Goal: Task Accomplishment & Management: Use online tool/utility

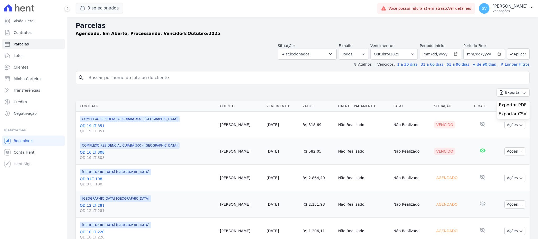
select select
click at [8, 228] on icon "Abertura do Messenger da Intercom" at bounding box center [11, 226] width 9 height 9
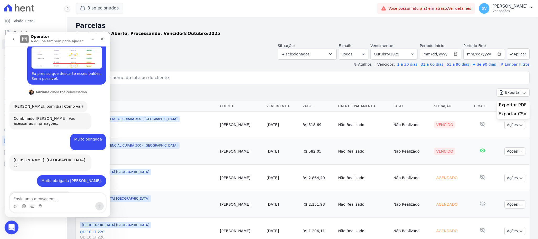
scroll to position [0, 0]
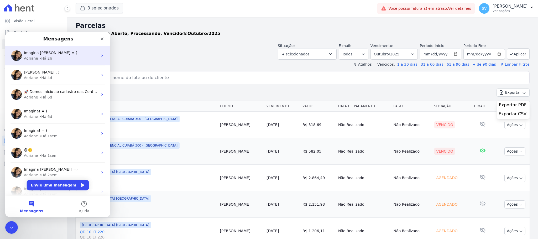
click at [30, 54] on span "Imagina [PERSON_NAME] = )" at bounding box center [50, 53] width 53 height 4
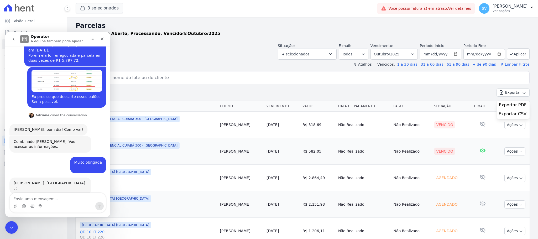
scroll to position [123, 0]
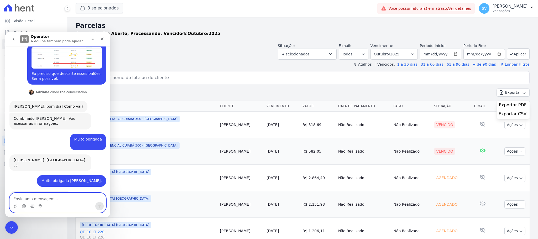
click at [39, 197] on textarea "Envie uma mensagem..." at bounding box center [58, 197] width 96 height 9
click at [24, 200] on textarea "[PERSON_NAME]" at bounding box center [58, 197] width 96 height 9
type textarea "Boa tarde [PERSON_NAME]"
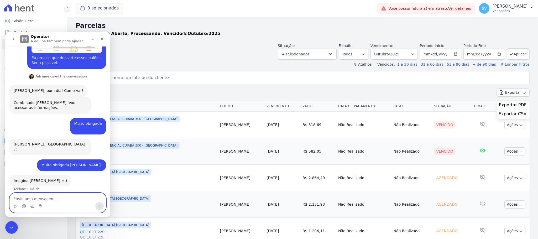
scroll to position [139, 0]
click at [39, 201] on textarea "Envie uma mensagem..." at bounding box center [58, 197] width 96 height 9
click at [43, 198] on textarea "Envie uma mensagem..." at bounding box center [58, 197] width 96 height 9
paste textarea "[PERSON_NAME]"
type textarea "[PERSON_NAME]"
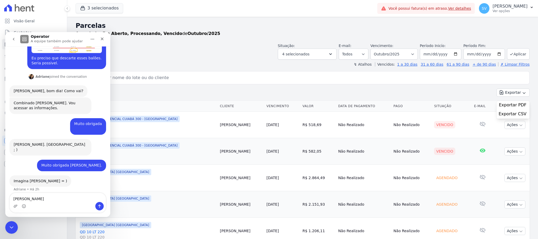
click at [168, 77] on input "search" at bounding box center [306, 77] width 442 height 11
type input "[PERSON_NAME]"
select select
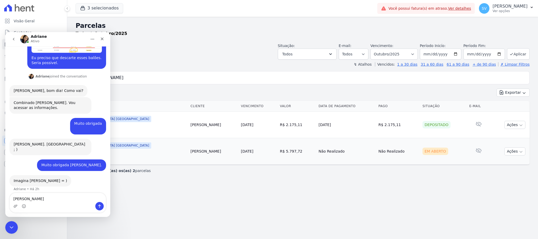
scroll to position [159, 0]
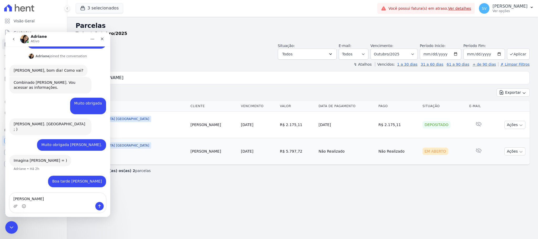
click at [67, 201] on textarea "[PERSON_NAME]" at bounding box center [58, 197] width 96 height 9
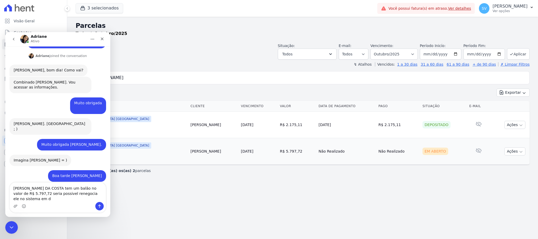
scroll to position [165, 0]
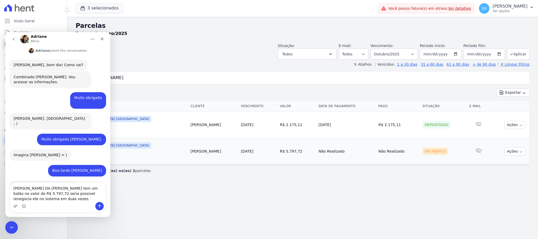
click at [51, 195] on textarea "[PERSON_NAME] DA [PERSON_NAME] tem um balão no valor de R$ 5.797,72 seria possi…" at bounding box center [58, 192] width 96 height 19
drag, startPoint x: 51, startPoint y: 196, endPoint x: 45, endPoint y: 192, distance: 6.8
click at [45, 192] on textarea "[PERSON_NAME] DA [PERSON_NAME] tem um balão no valor de R$ 5.797,72 seria possi…" at bounding box center [58, 192] width 96 height 19
click at [42, 199] on textarea "[PERSON_NAME] DA COSTA tem um balão no valor de R$ 5.797,72 seria possível rene…" at bounding box center [58, 192] width 96 height 19
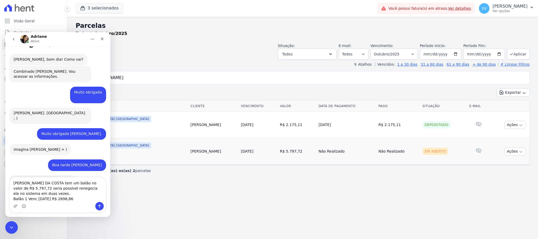
scroll to position [175, 0]
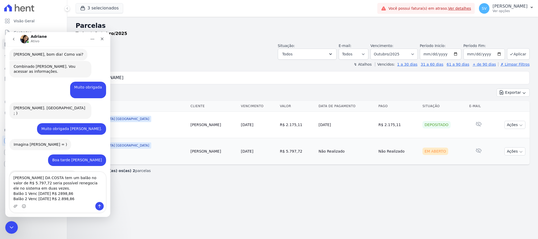
click at [61, 194] on textarea "[PERSON_NAME] DA COSTA tem um balão no valor de R$ 5.797,72 seria possível rene…" at bounding box center [58, 187] width 96 height 30
type textarea "[PERSON_NAME] DA COSTA tem um balão no valor de R$ 5.797,72 seria possível rene…"
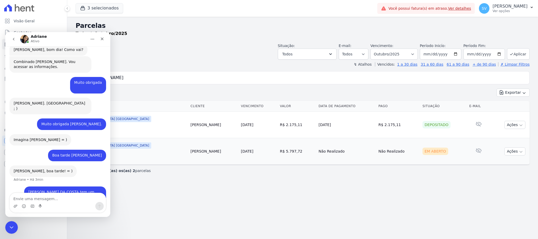
scroll to position [191, 0]
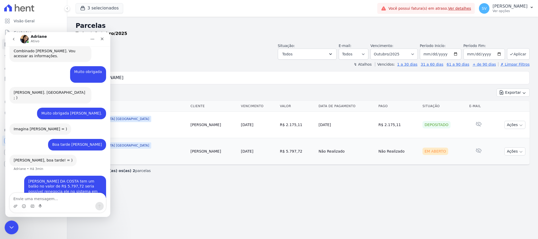
drag, startPoint x: 100, startPoint y: 326, endPoint x: 11, endPoint y: 222, distance: 136.7
click at [11, 222] on div "Encerramento do Messenger da Intercom" at bounding box center [10, 226] width 13 height 13
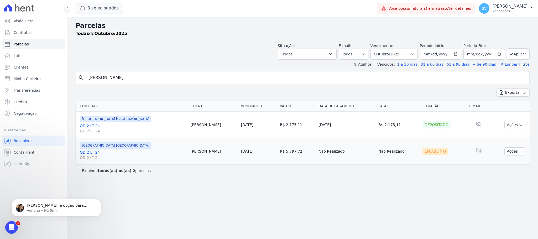
scroll to position [252, 0]
click at [75, 203] on span "[PERSON_NAME], a opção para renegociar está disponivel em caso de parcela venci…" at bounding box center [60, 228] width 66 height 51
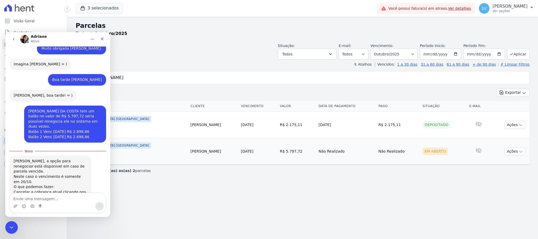
scroll to position [261, 0]
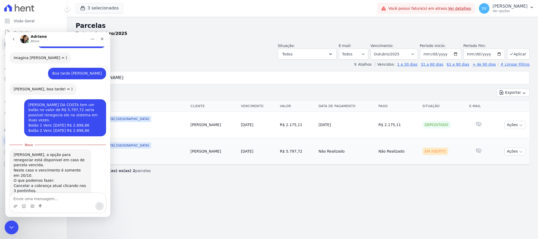
click at [8, 228] on icon "Encerramento do Messenger da Intercom" at bounding box center [11, 227] width 6 height 6
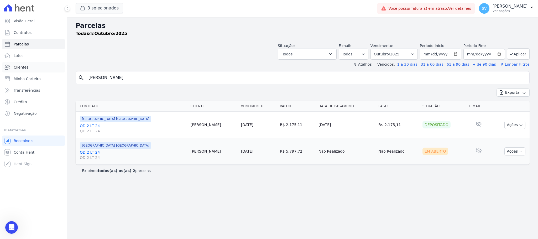
click at [19, 67] on span "Clientes" at bounding box center [21, 67] width 15 height 5
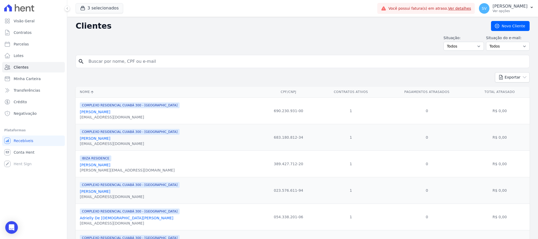
drag, startPoint x: 143, startPoint y: 63, endPoint x: 144, endPoint y: 59, distance: 3.4
click at [143, 62] on input "search" at bounding box center [306, 61] width 442 height 11
paste input "[PERSON_NAME]"
type input "[PERSON_NAME]"
click at [12, 221] on div "Visão Geral Contratos [GEOGRAPHIC_DATA] Lotes Clientes Minha Carteira Transferê…" at bounding box center [33, 119] width 67 height 239
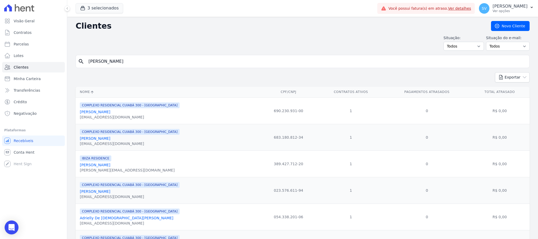
click at [12, 223] on div "Open Intercom Messenger" at bounding box center [12, 228] width 14 height 14
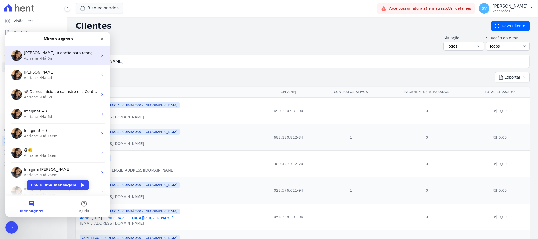
click at [58, 60] on div "Adriane • Há 6min" at bounding box center [61, 59] width 74 height 6
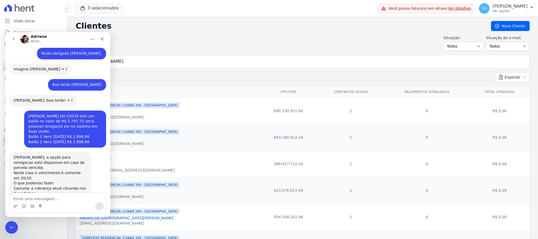
scroll to position [252, 0]
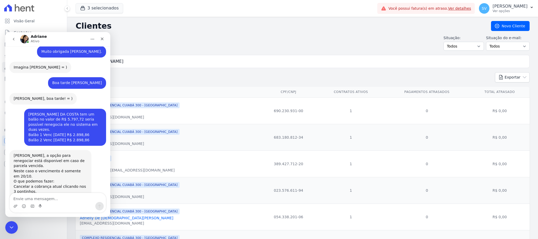
drag, startPoint x: 46, startPoint y: 195, endPoint x: 43, endPoint y: 189, distance: 6.8
click at [43, 190] on div "Olá, bom dia [PERSON_NAME] • Há 2h Tudo em contigo? [PERSON_NAME] • Há 2h Você …" at bounding box center [57, 131] width 105 height 171
type textarea "Isso vc faz ou eu mesmo consigo?"
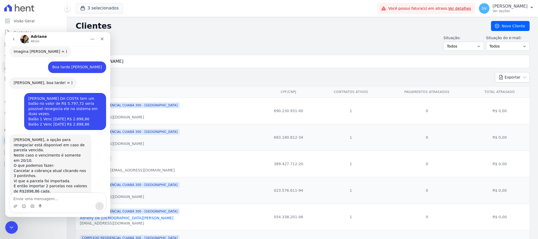
scroll to position [189, 0]
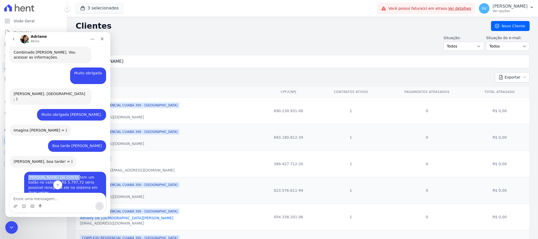
drag, startPoint x: 25, startPoint y: 156, endPoint x: 71, endPoint y: 154, distance: 46.2
click at [70, 175] on div "[PERSON_NAME] DA COSTA tem um balão no valor de R$ 5.797,72 seria possível rene…" at bounding box center [65, 190] width 74 height 31
copy div "[PERSON_NAME] DA COST"
click at [7, 225] on div "Encerramento do Messenger da Intercom" at bounding box center [10, 226] width 13 height 13
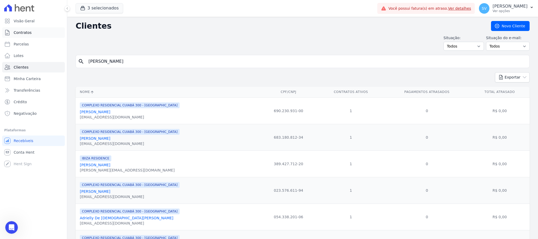
scroll to position [268, 0]
click at [22, 46] on span "Parcelas" at bounding box center [21, 44] width 15 height 5
select select
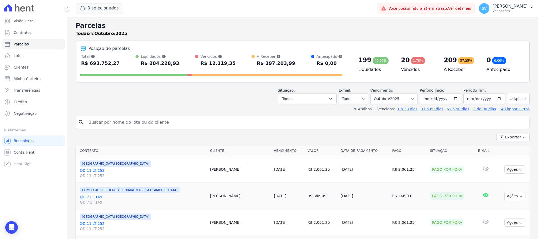
click at [148, 120] on input "search" at bounding box center [306, 122] width 442 height 11
paste input "[PERSON_NAME] DA COST"
type input "[PERSON_NAME] DA COST"
select select
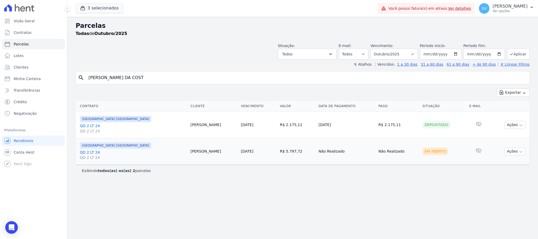
click at [88, 153] on link "QD 2 LT 24 QD 2 LT 24" at bounding box center [133, 155] width 107 height 11
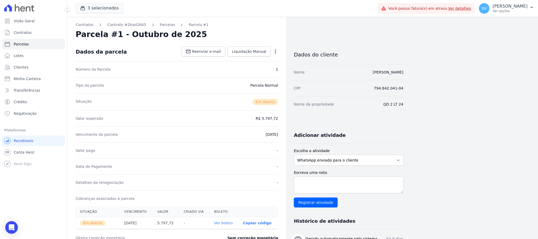
click at [274, 51] on icon "button" at bounding box center [275, 51] width 5 height 5
click at [252, 54] on link "Alterar" at bounding box center [253, 58] width 46 height 9
click at [253, 69] on link "Cancelar Cobrança" at bounding box center [253, 67] width 46 height 9
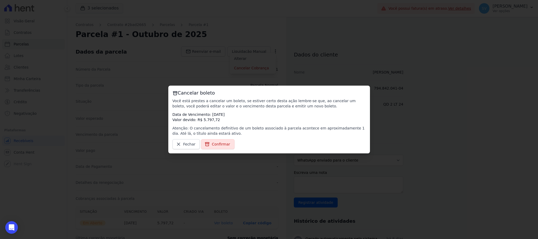
click at [223, 147] on link "Confirmar" at bounding box center [218, 144] width 34 height 10
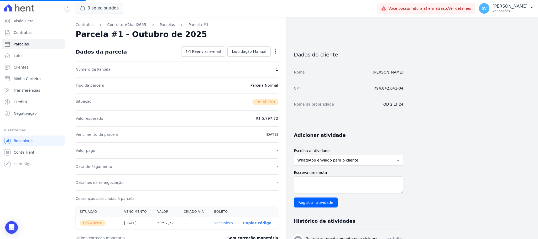
click at [273, 50] on icon "button" at bounding box center [275, 51] width 5 height 5
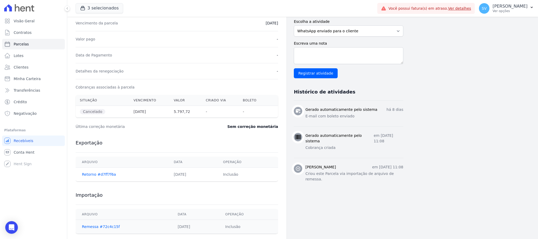
scroll to position [141, 0]
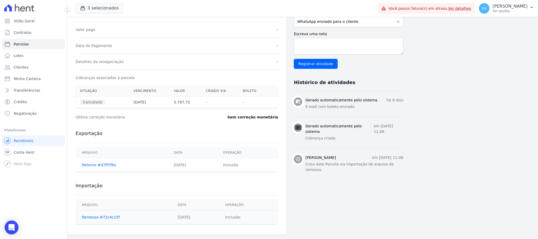
click at [12, 224] on div "Open Intercom Messenger" at bounding box center [12, 228] width 14 height 14
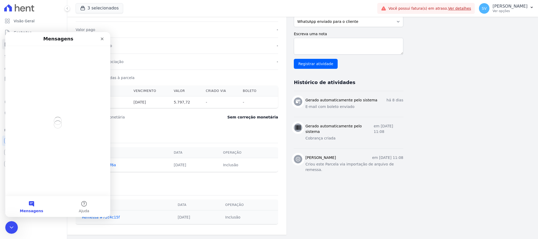
scroll to position [0, 0]
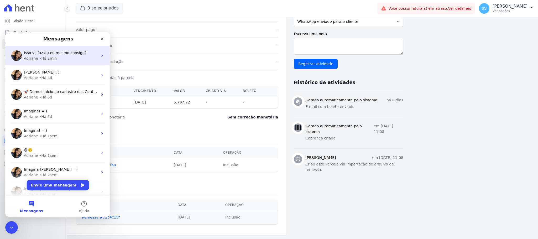
click at [48, 60] on div "• Há 2min" at bounding box center [48, 59] width 18 height 6
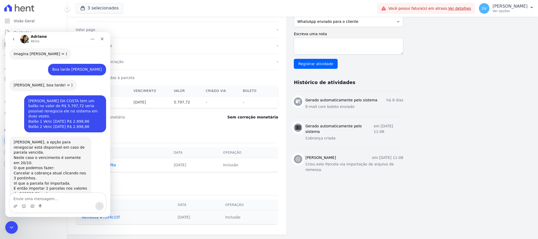
scroll to position [268, 0]
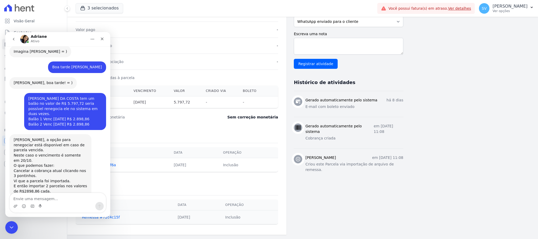
click at [40, 197] on textarea "Envie uma mensagem..." at bounding box center [58, 197] width 96 height 9
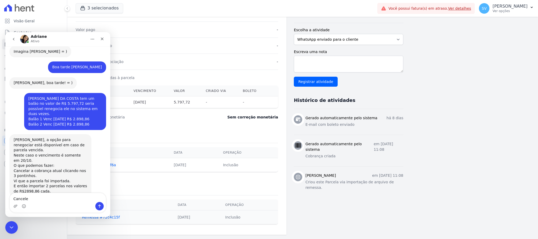
type textarea "Cancelei"
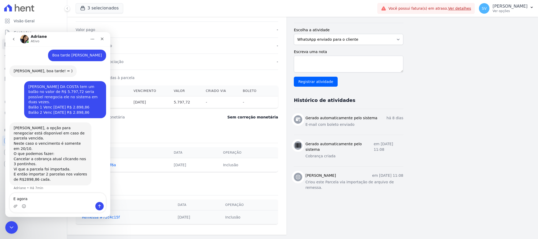
type textarea "E agora?"
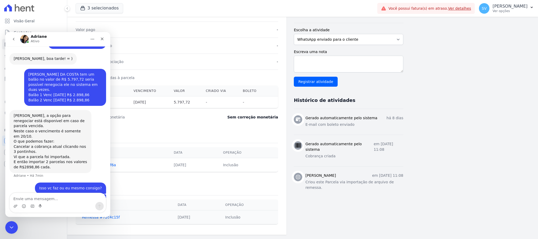
scroll to position [292, 0]
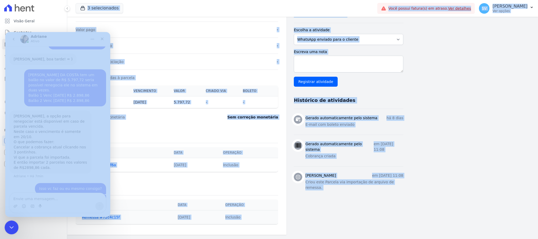
drag, startPoint x: 22, startPoint y: 446, endPoint x: 14, endPoint y: 225, distance: 220.8
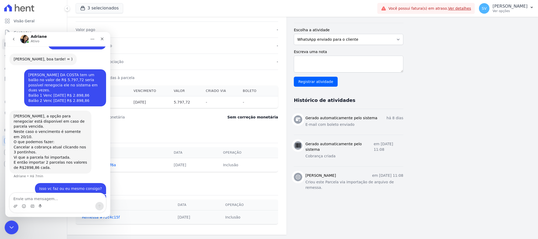
click at [6, 228] on div "Encerramento do Messenger da Intercom" at bounding box center [10, 226] width 13 height 13
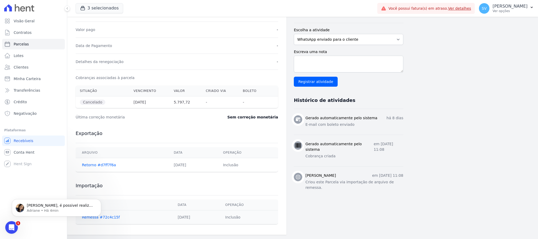
scroll to position [313, 0]
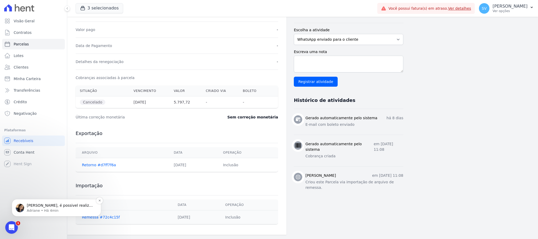
click at [65, 207] on div "[PERSON_NAME], é possivel realizar direto na plataforma. ; ) Adriane • Há 4min" at bounding box center [61, 208] width 68 height 10
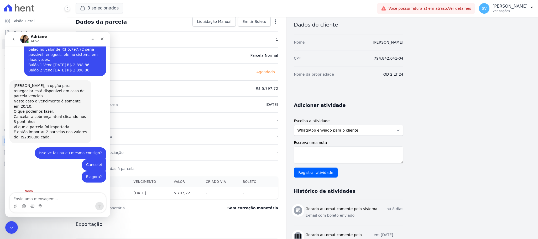
scroll to position [4, 0]
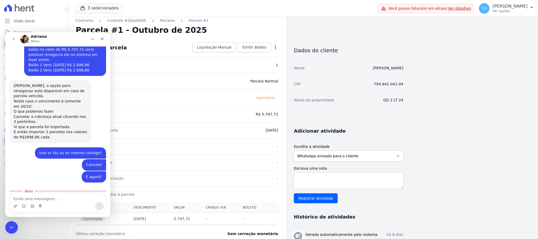
click at [276, 44] on div "Open options Alterar [GEOGRAPHIC_DATA]" at bounding box center [274, 47] width 7 height 9
click at [278, 45] on div "Contratos Contrato #2bad2665 [GEOGRAPHIC_DATA] Parcela #1 Solicitação de cancel…" at bounding box center [176, 182] width 219 height 339
click at [270, 99] on span "Agendado" at bounding box center [265, 98] width 25 height 6
click at [276, 45] on div "Open options Alterar [GEOGRAPHIC_DATA]" at bounding box center [274, 47] width 7 height 9
click at [277, 46] on icon "button" at bounding box center [275, 47] width 5 height 5
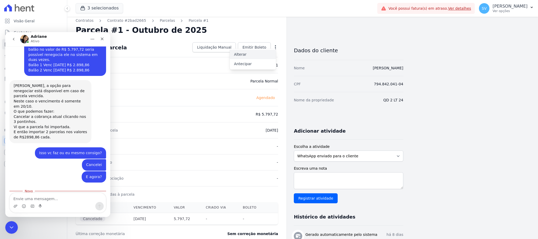
click at [265, 55] on link "Alterar" at bounding box center [253, 54] width 46 height 9
click at [247, 54] on link "Alterar" at bounding box center [253, 54] width 46 height 9
click at [247, 55] on link "Alterar" at bounding box center [253, 54] width 46 height 9
click at [11, 233] on html at bounding box center [10, 226] width 13 height 13
click at [12, 224] on icon "Encerramento do Messenger da Intercom" at bounding box center [11, 227] width 6 height 6
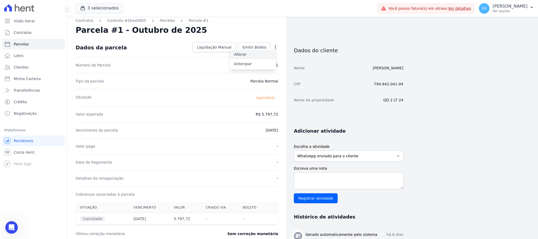
click at [244, 50] on link "Alterar" at bounding box center [253, 54] width 46 height 9
click at [241, 54] on link "Alterar" at bounding box center [253, 54] width 46 height 9
drag, startPoint x: 214, startPoint y: 167, endPoint x: 219, endPoint y: 157, distance: 11.1
click at [215, 167] on div "Data de Pagamento -" at bounding box center [177, 162] width 203 height 16
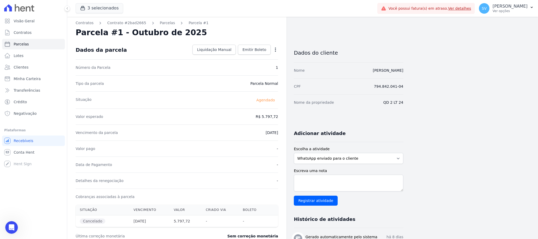
scroll to position [0, 0]
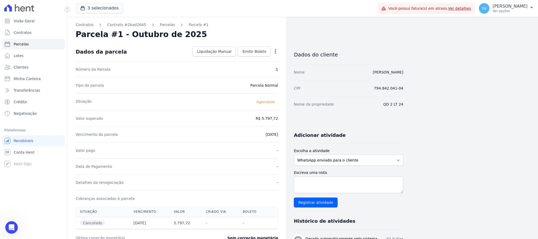
click at [270, 135] on dd "[DATE]" at bounding box center [272, 134] width 12 height 5
click at [267, 129] on div "Vencimento da parcela [DATE]" at bounding box center [177, 134] width 203 height 16
click at [274, 51] on icon "button" at bounding box center [275, 51] width 5 height 5
click at [236, 57] on link "Alterar" at bounding box center [253, 58] width 46 height 9
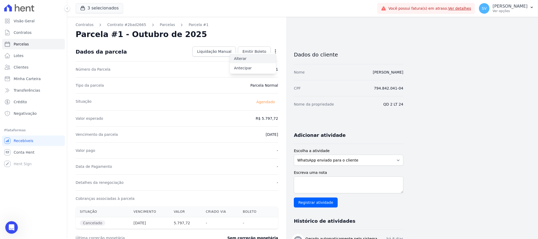
click at [237, 57] on link "Alterar" at bounding box center [253, 58] width 46 height 9
click at [237, 56] on link "Alterar" at bounding box center [253, 58] width 46 height 9
click at [248, 70] on link "Antecipar" at bounding box center [253, 67] width 46 height 9
click at [262, 56] on link "Alterar" at bounding box center [253, 58] width 46 height 9
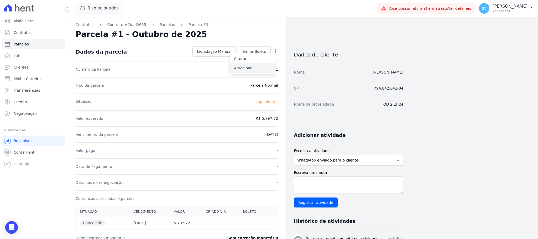
click at [261, 59] on link "Alterar" at bounding box center [253, 58] width 46 height 9
click at [13, 225] on icon "Open Intercom Messenger" at bounding box center [11, 227] width 7 height 7
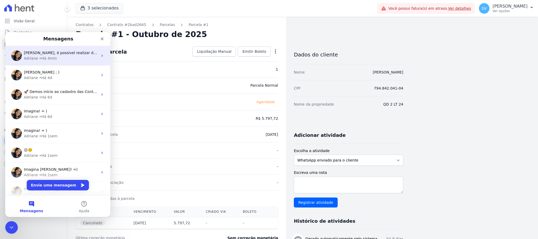
click at [55, 62] on div "[PERSON_NAME], é possivel realizar direto na plataforma. ; ) Adriane • Há 4min" at bounding box center [57, 55] width 105 height 19
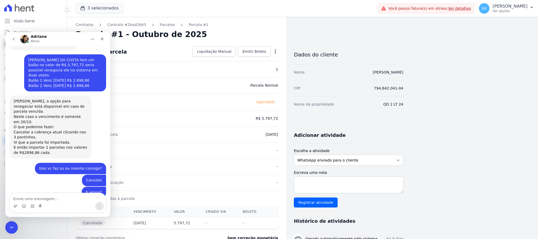
scroll to position [313, 0]
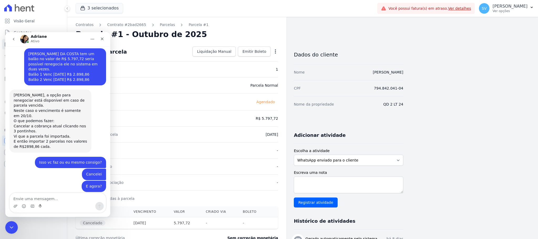
drag, startPoint x: 36, startPoint y: 197, endPoint x: 38, endPoint y: 200, distance: 3.8
click at [36, 195] on textarea "Envie uma mensagem..." at bounding box center [58, 197] width 96 height 9
type textarea "Como?"
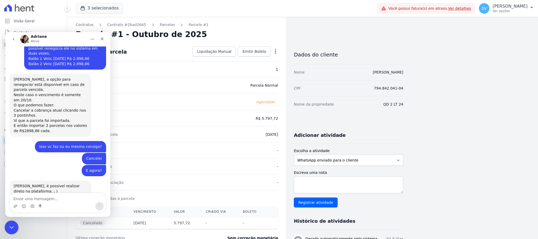
click at [12, 226] on icon "Encerramento do Messenger da Intercom" at bounding box center [11, 227] width 4 height 2
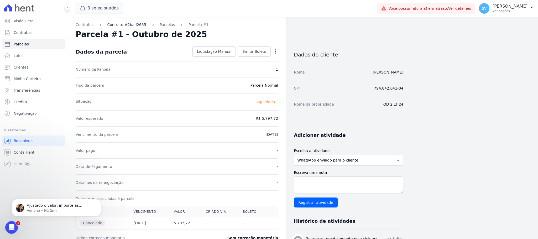
scroll to position [413, 0]
drag, startPoint x: 25, startPoint y: 19, endPoint x: 72, endPoint y: 33, distance: 49.0
click at [26, 19] on span "Visão Geral" at bounding box center [24, 20] width 21 height 5
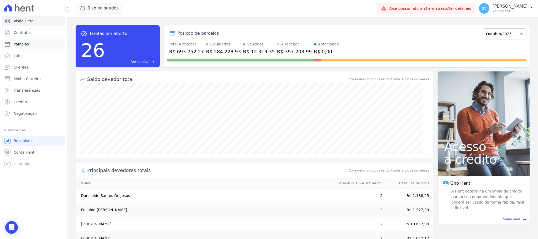
click at [31, 45] on link "Parcelas" at bounding box center [33, 44] width 63 height 11
select select
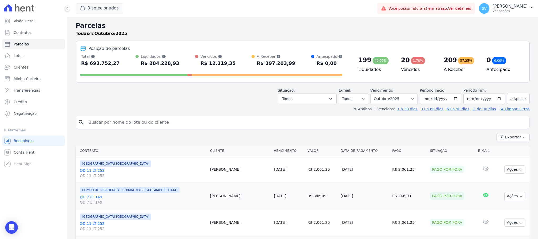
click at [143, 122] on input "search" at bounding box center [306, 122] width 442 height 11
paste input "[PERSON_NAME] DA COST"
type input "[PERSON_NAME] DA COST"
select select
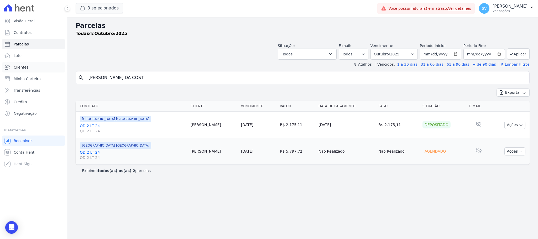
drag, startPoint x: 155, startPoint y: 79, endPoint x: 37, endPoint y: 70, distance: 118.5
click at [37, 70] on div "Visão Geral Contratos [GEOGRAPHIC_DATA] Lotes Clientes Minha Carteira Transferê…" at bounding box center [269, 119] width 538 height 239
paste input "[PERSON_NAME]"
type input "[PERSON_NAME]"
select select
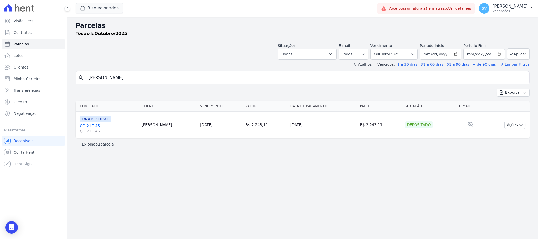
click at [93, 128] on link "QD 2 LT 45 QD 2 LT 45" at bounding box center [109, 128] width 58 height 11
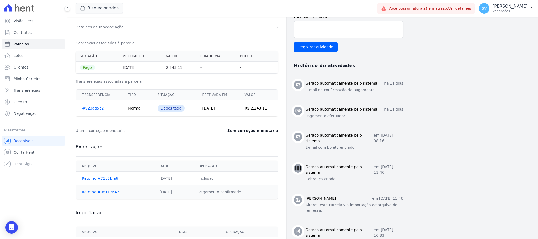
scroll to position [158, 0]
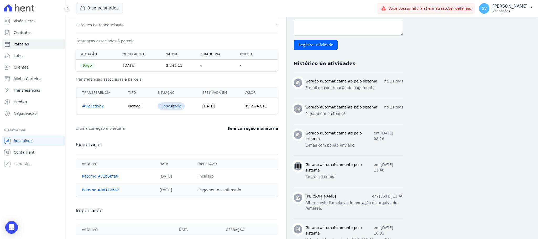
click at [94, 106] on link "#923ad5b2" at bounding box center [93, 106] width 22 height 4
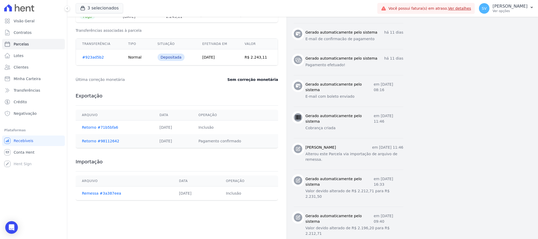
scroll to position [273, 0]
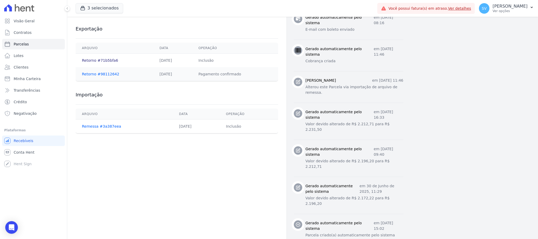
click at [90, 62] on link "Retorno #71b5bfa6" at bounding box center [100, 60] width 36 height 4
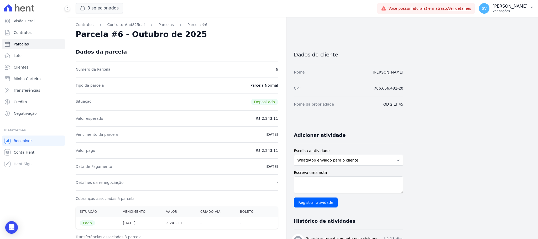
click at [493, 7] on p "[PERSON_NAME]" at bounding box center [510, 6] width 35 height 5
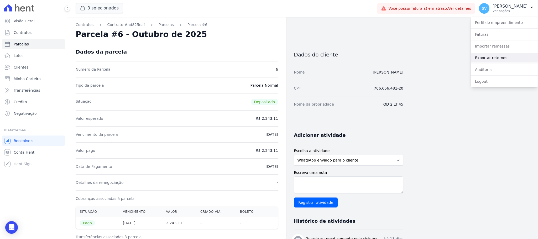
click at [497, 55] on link "Exportar retornos" at bounding box center [504, 57] width 67 height 9
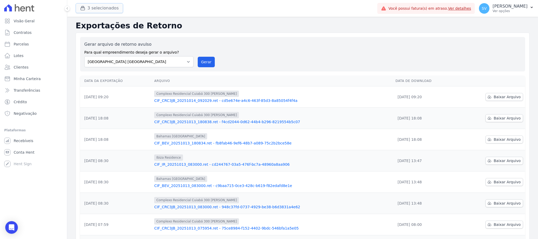
click at [87, 6] on button "3 selecionados" at bounding box center [100, 8] width 48 height 10
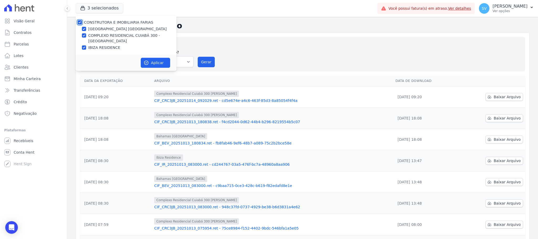
click at [80, 23] on input "CONSTRUTORA E IMOBILIARIA FARIAS" at bounding box center [80, 22] width 4 height 4
checkbox input "false"
click at [84, 46] on input "IBIZA RESIDENCE" at bounding box center [84, 47] width 4 height 4
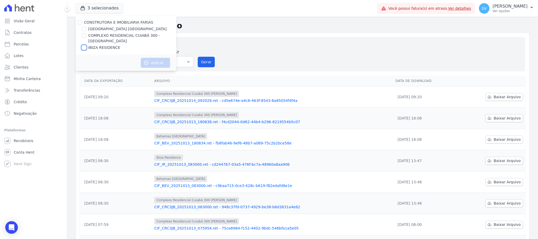
checkbox input "true"
drag, startPoint x: 153, startPoint y: 66, endPoint x: 170, endPoint y: 70, distance: 17.8
click at [154, 66] on button "Aplicar" at bounding box center [155, 63] width 29 height 10
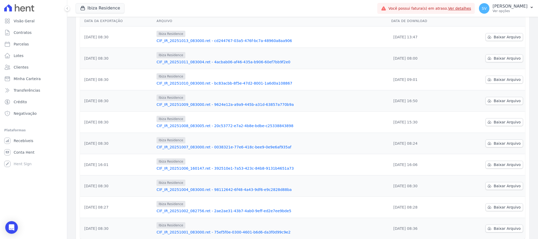
scroll to position [89, 0]
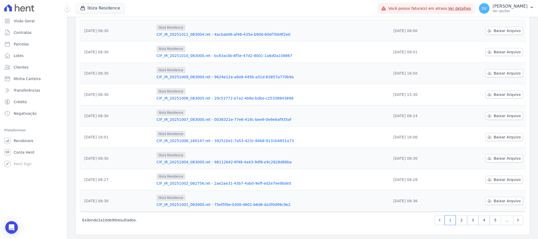
click at [241, 161] on link "CIF_IR_20251004_083000.ret - 98112642-6f48-4a43-9df6-e9c2828d88ba" at bounding box center [272, 161] width 231 height 5
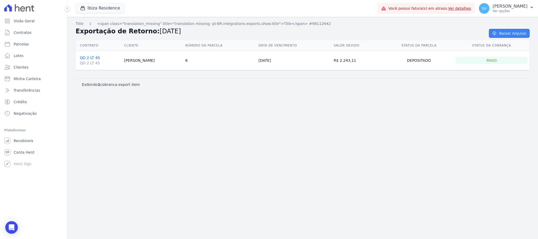
click at [513, 35] on link "Baixar Arquivo" at bounding box center [509, 33] width 41 height 9
click at [11, 225] on icon "Open Intercom Messenger" at bounding box center [11, 227] width 6 height 7
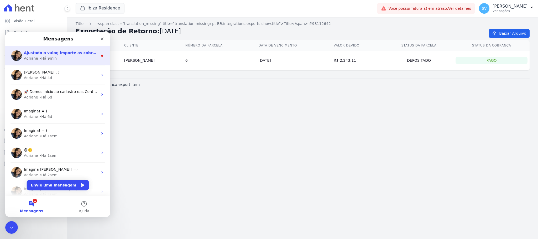
click at [37, 52] on span "Ajustado o valor, importe as cobranças no valor correto. ;)" at bounding box center [84, 53] width 121 height 4
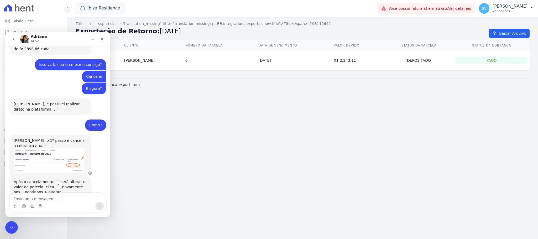
scroll to position [413, 0]
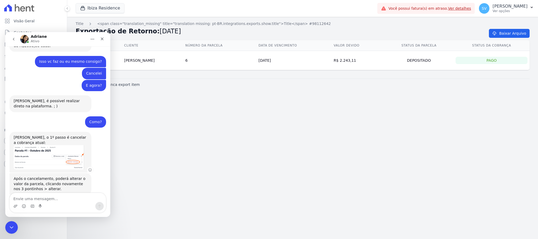
click at [43, 145] on img "Adriane diz…" at bounding box center [49, 157] width 70 height 24
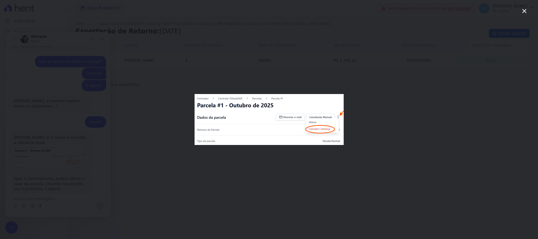
click at [141, 139] on div "Messenger da Intercom" at bounding box center [269, 119] width 538 height 239
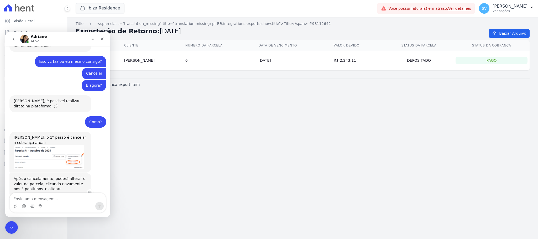
drag, startPoint x: 15, startPoint y: 172, endPoint x: 12, endPoint y: 151, distance: 20.7
click at [15, 199] on div "Ajustado o valor, importe as cobranças no valor correto. ;)" at bounding box center [51, 204] width 74 height 10
drag, startPoint x: 13, startPoint y: 147, endPoint x: 74, endPoint y: 175, distance: 67.1
copy div "Após o cancelamento, poderá alterar o valor da parcela, clicando novamente nos …"
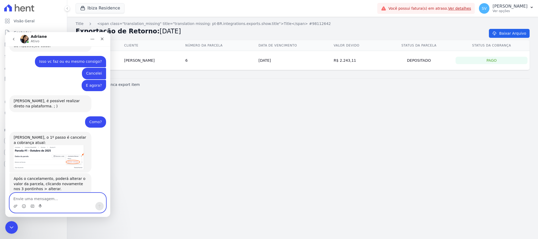
click at [53, 200] on textarea "Envie uma mensagem..." at bounding box center [58, 197] width 96 height 9
paste textarea "Após o cancelamento, poderá alterar o valor da parcela, clicando novamente nos …"
type textarea "Após o cancelamento, poderá alterar o valor da parcela, clicando novamente nos …"
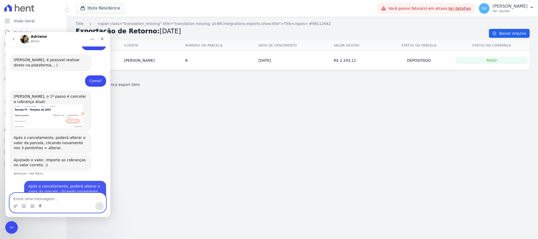
scroll to position [454, 0]
type textarea "Esse passo eu não consegui"
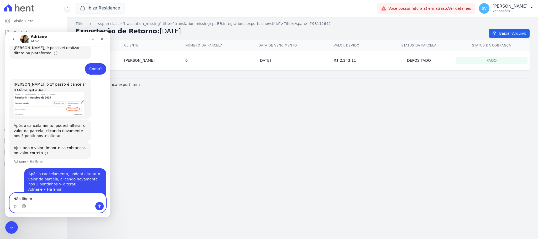
type textarea "Não liberou"
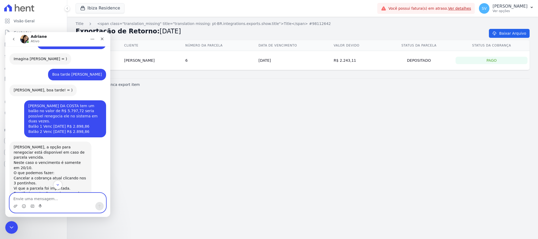
scroll to position [242, 0]
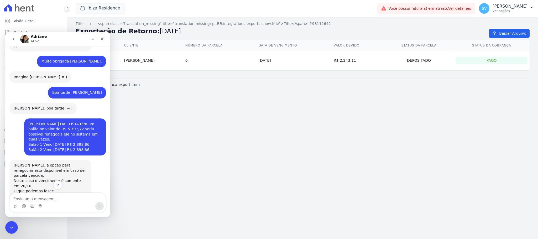
drag, startPoint x: 24, startPoint y: 104, endPoint x: 66, endPoint y: 99, distance: 42.0
click at [66, 118] on div "[PERSON_NAME] DA COSTA tem um balão no valor de R$ 5.797,72 seria possível rene…" at bounding box center [65, 136] width 82 height 37
drag, startPoint x: 163, startPoint y: 185, endPoint x: 158, endPoint y: 184, distance: 4.4
click at [163, 185] on div "Title <span class="translation_missing" title="translation missing: pt-BR.integ…" at bounding box center [302, 128] width 471 height 222
click at [13, 222] on div "Encerramento do Messenger da Intercom" at bounding box center [10, 226] width 13 height 13
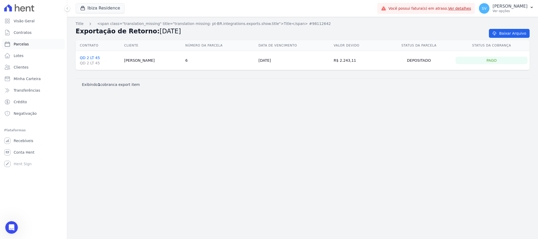
scroll to position [478, 0]
click at [23, 66] on span "Clientes" at bounding box center [21, 67] width 15 height 5
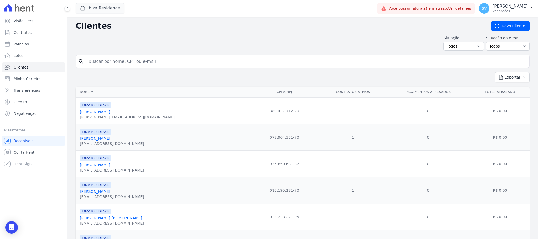
click at [146, 62] on input "search" at bounding box center [306, 61] width 442 height 11
paste input "Após o cancelamento, poderá alterar o valor da parcela, clicando novamente nos …"
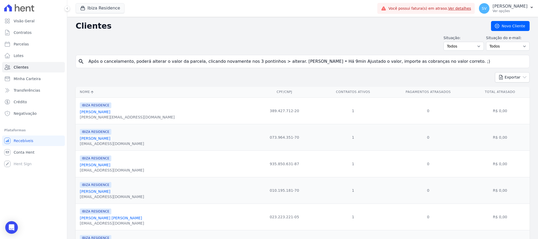
type input "Após o cancelamento, poderá alterar o valor da parcela, clicando novamente nos …"
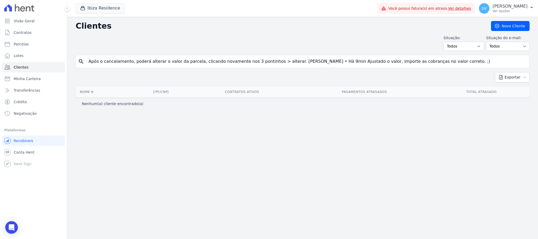
drag, startPoint x: 423, startPoint y: 65, endPoint x: 0, endPoint y: 94, distance: 424.4
click at [0, 94] on div "Visão Geral Contratos [GEOGRAPHIC_DATA] Lotes Clientes Minha Carteira Transferê…" at bounding box center [269, 119] width 538 height 239
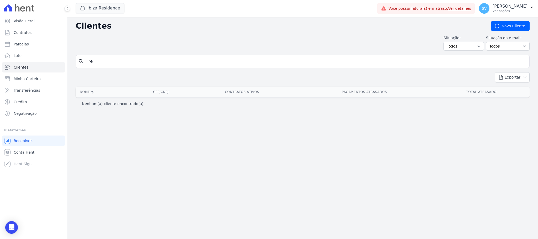
type input "[PERSON_NAME]"
drag, startPoint x: 134, startPoint y: 58, endPoint x: 54, endPoint y: 56, distance: 80.4
click at [54, 56] on div "Visão Geral Contratos [GEOGRAPHIC_DATA] Lotes Clientes Minha Carteira Transferê…" at bounding box center [269, 119] width 538 height 239
click at [169, 67] on div "search [PERSON_NAME]" at bounding box center [303, 61] width 454 height 13
click at [24, 28] on ul "Visão Geral Contratos [GEOGRAPHIC_DATA] Lotes Clientes Minha Carteira Transferê…" at bounding box center [33, 67] width 63 height 103
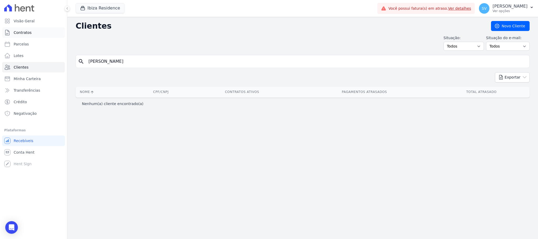
click at [24, 30] on span "Contratos" at bounding box center [23, 32] width 18 height 5
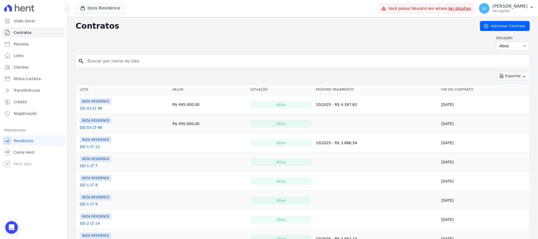
click at [154, 63] on input "search" at bounding box center [305, 61] width 443 height 11
paste input "[PERSON_NAME]"
type input "[PERSON_NAME]"
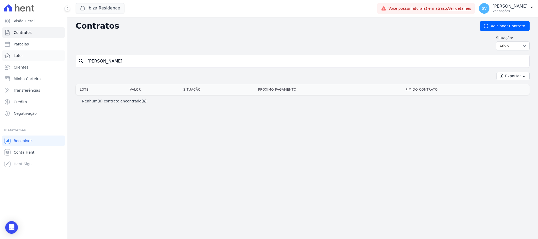
click at [22, 50] on link "Lotes" at bounding box center [33, 55] width 63 height 11
click at [20, 42] on span "Parcelas" at bounding box center [21, 44] width 15 height 5
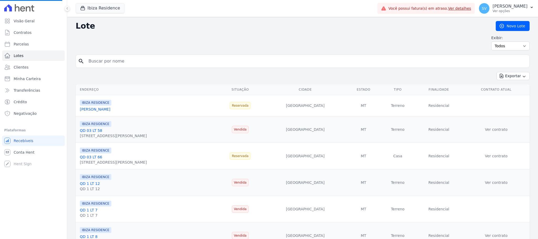
select select
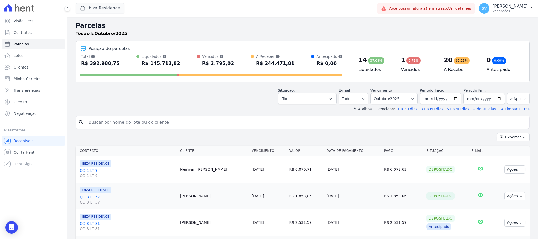
click at [174, 125] on input "search" at bounding box center [306, 122] width 442 height 11
paste input "[PERSON_NAME]"
type input "[PERSON_NAME]"
select select
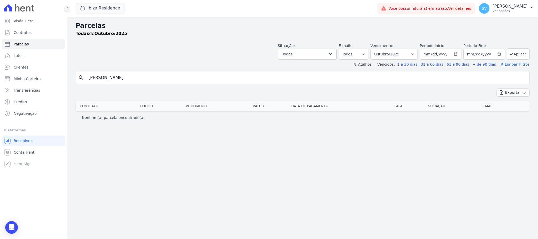
click at [148, 77] on input "[PERSON_NAME]" at bounding box center [306, 77] width 442 height 11
type input "[PERSON_NAME]"
select select
drag, startPoint x: 92, startPoint y: 8, endPoint x: 98, endPoint y: 14, distance: 8.4
click at [92, 7] on button "Ibiza Residence" at bounding box center [100, 8] width 49 height 10
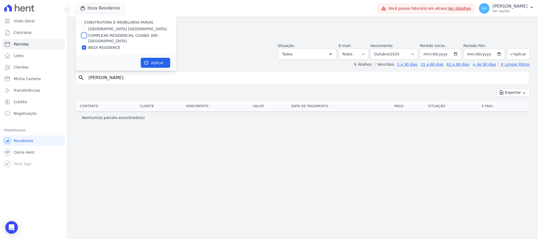
click at [83, 35] on input "COMPLEXO RESIDENCIAL CUIABÁ 300 - [GEOGRAPHIC_DATA]" at bounding box center [84, 35] width 4 height 4
checkbox input "true"
drag, startPoint x: 83, startPoint y: 35, endPoint x: 82, endPoint y: 31, distance: 4.3
click at [82, 32] on div "CONSTRUTORA E IMOBILIARIA FARIAS [GEOGRAPHIC_DATA] COMPLEXO RESIDENCIAL [GEOGRA…" at bounding box center [126, 34] width 101 height 39
drag, startPoint x: 81, startPoint y: 29, endPoint x: 84, endPoint y: 30, distance: 2.8
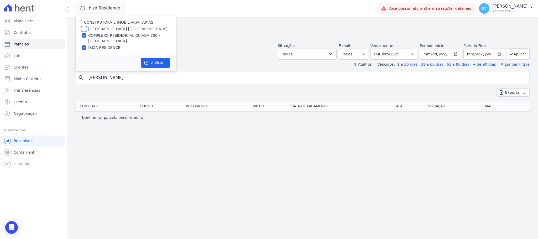
click at [82, 29] on input "[GEOGRAPHIC_DATA] [GEOGRAPHIC_DATA]" at bounding box center [84, 29] width 4 height 4
checkbox input "true"
drag, startPoint x: 148, startPoint y: 61, endPoint x: 170, endPoint y: 69, distance: 23.2
click at [148, 61] on icon "button" at bounding box center [146, 62] width 5 height 5
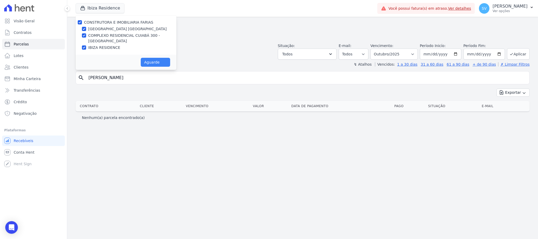
select select
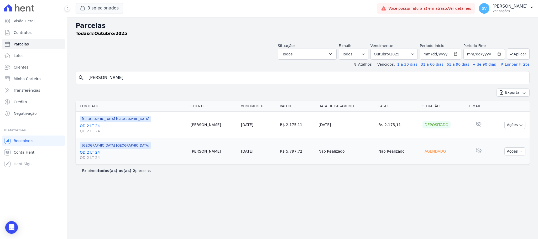
click at [94, 154] on link "QD 2 LT 24 QD 2 LT 24" at bounding box center [133, 155] width 107 height 11
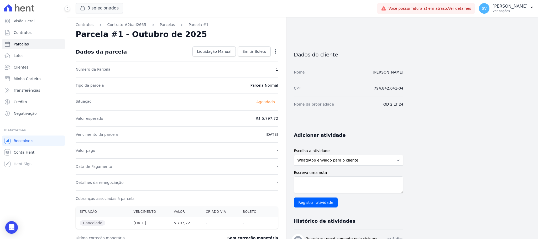
click at [275, 50] on icon "button" at bounding box center [275, 51] width 5 height 5
click at [252, 59] on link "Alterar" at bounding box center [253, 58] width 46 height 9
click at [245, 58] on link "Alterar" at bounding box center [253, 58] width 46 height 9
drag, startPoint x: 245, startPoint y: 58, endPoint x: 258, endPoint y: 92, distance: 36.4
click at [245, 59] on link "Alterar" at bounding box center [253, 58] width 46 height 9
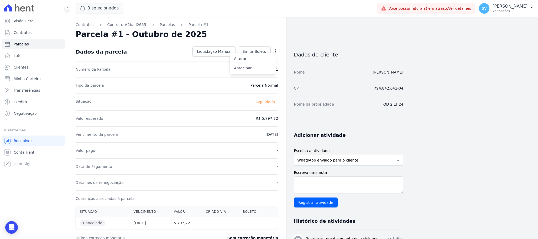
click at [272, 120] on dd "R$ 5.797,72" at bounding box center [267, 118] width 22 height 5
click at [272, 119] on dd "R$ 5.797,72" at bounding box center [267, 118] width 22 height 5
click at [277, 50] on icon "button" at bounding box center [275, 51] width 5 height 5
click at [237, 55] on link "Alterar" at bounding box center [253, 58] width 46 height 9
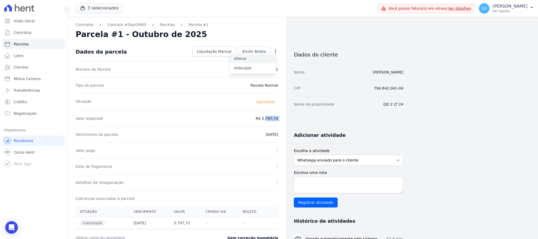
click at [237, 55] on link "Alterar" at bounding box center [253, 58] width 46 height 9
click at [241, 58] on link "Alterar" at bounding box center [253, 58] width 46 height 9
click at [8, 227] on icon "Open Intercom Messenger" at bounding box center [11, 227] width 7 height 7
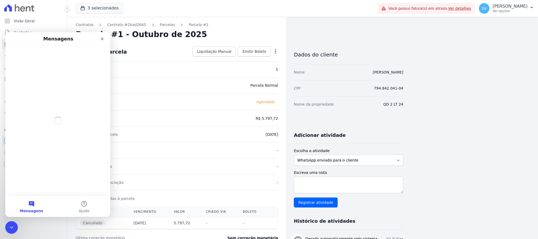
click at [48, 59] on div "Messenger da Intercom" at bounding box center [57, 121] width 105 height 150
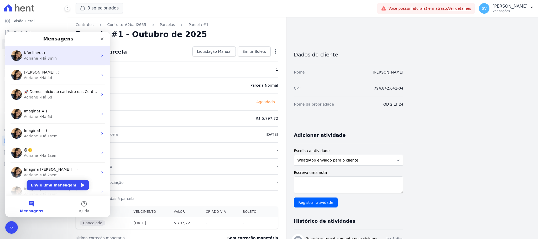
click at [37, 57] on div "Adriane • Há 3min" at bounding box center [61, 59] width 74 height 6
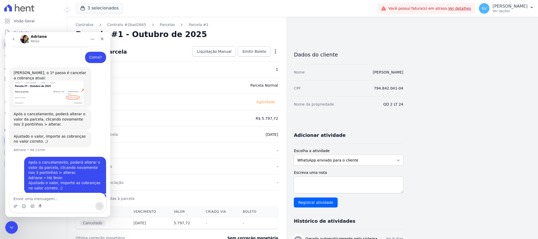
click at [40, 197] on textarea "Envie uma mensagem..." at bounding box center [58, 197] width 96 height 9
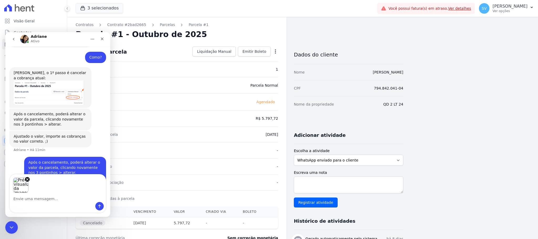
scroll to position [497, 0]
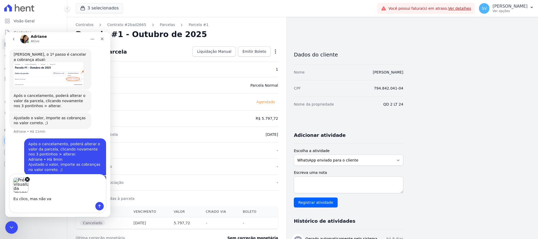
type textarea "Eu clico, mas não vai"
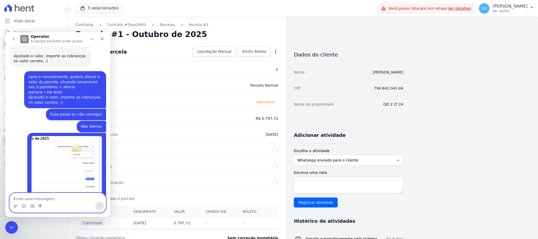
scroll to position [579, 0]
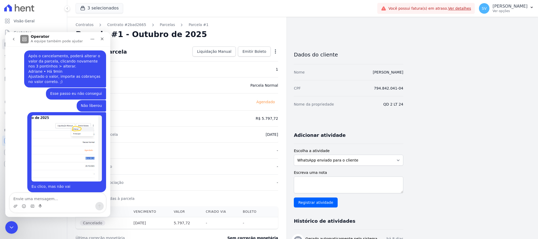
click at [58, 123] on img "SHIRLEY diz…" at bounding box center [67, 148] width 70 height 66
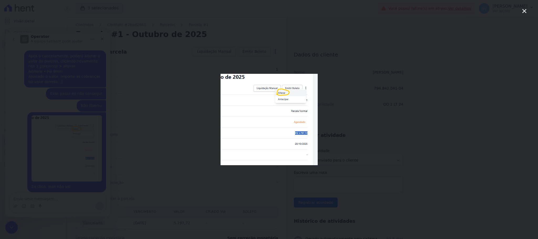
scroll to position [0, 0]
click at [56, 123] on div "Messenger da Intercom" at bounding box center [269, 119] width 538 height 239
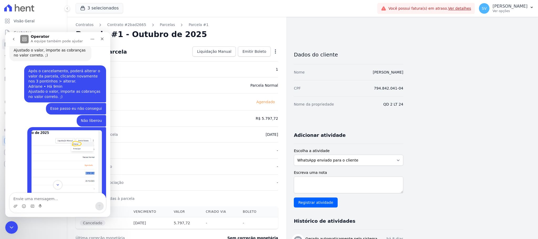
scroll to position [579, 0]
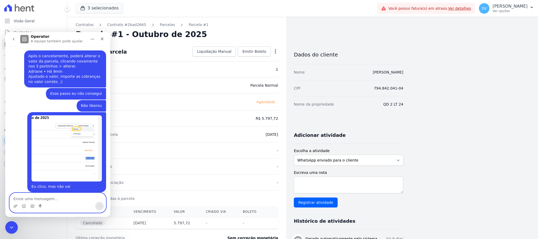
click at [40, 205] on icon "Start recording" at bounding box center [40, 206] width 3 height 4
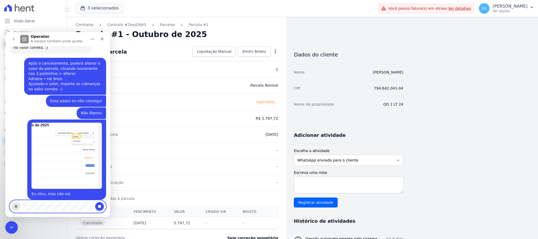
click at [98, 204] on icon "Stop recording" at bounding box center [99, 206] width 4 height 4
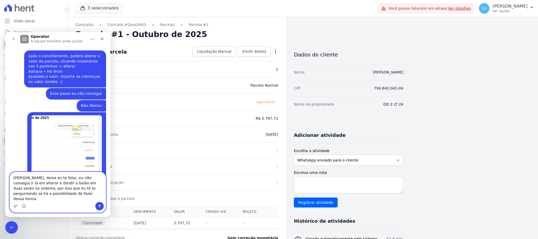
scroll to position [595, 0]
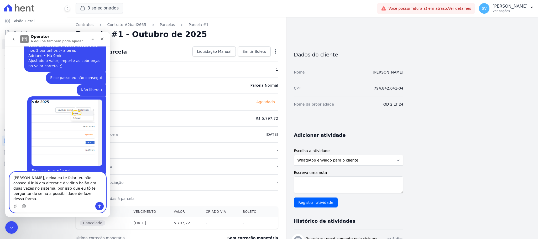
click at [26, 188] on textarea "[PERSON_NAME], deixa eu te falar, eu não consegui ir lá em alterar e dividir o …" at bounding box center [58, 187] width 96 height 30
click at [46, 192] on textarea "[PERSON_NAME], deixa eu te falar, eu não consegui ir lá em alterar para dividir…" at bounding box center [58, 187] width 96 height 30
click at [65, 194] on textarea "[PERSON_NAME], deixa eu te falar, eu não consegui ir lá em alterar para dividir…" at bounding box center [58, 187] width 96 height 30
click at [50, 199] on textarea "[PERSON_NAME], deixa eu te falar, eu não consegui ir lá em alterar para dividir…" at bounding box center [58, 187] width 96 height 30
type textarea "[PERSON_NAME], deixa eu te falar, eu não consegui ir lá em alterar para dividir…"
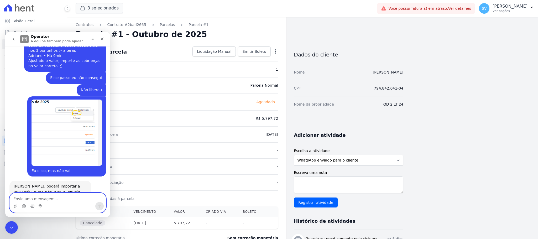
scroll to position [616, 0]
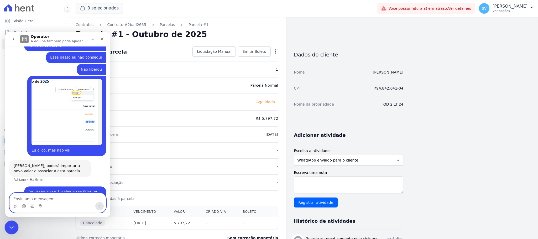
click at [9, 230] on div "Encerramento do Messenger da Intercom" at bounding box center [10, 226] width 13 height 13
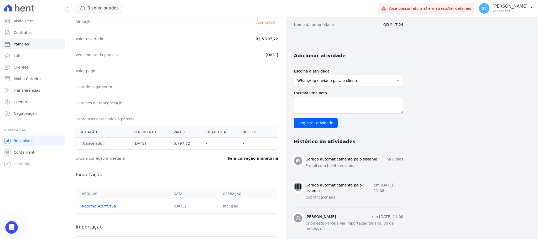
scroll to position [0, 0]
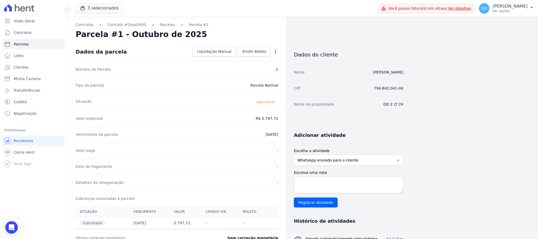
click at [274, 52] on icon "button" at bounding box center [275, 51] width 5 height 5
click at [255, 60] on link "Alterar" at bounding box center [253, 58] width 46 height 9
click at [238, 57] on link "Alterar" at bounding box center [253, 58] width 46 height 9
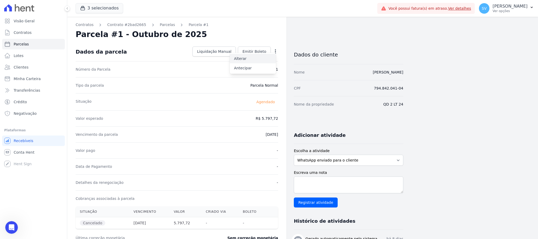
click at [238, 57] on link "Alterar" at bounding box center [253, 58] width 46 height 9
click at [274, 51] on icon "button" at bounding box center [275, 51] width 5 height 5
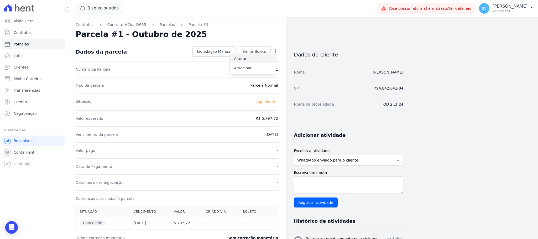
click at [244, 59] on link "Alterar" at bounding box center [253, 58] width 46 height 9
click at [272, 71] on div "Número da Parcela 1" at bounding box center [177, 69] width 203 height 16
click at [274, 70] on div "Número da Parcela 1" at bounding box center [177, 69] width 203 height 16
click at [275, 70] on div "Número da Parcela 1" at bounding box center [177, 69] width 203 height 16
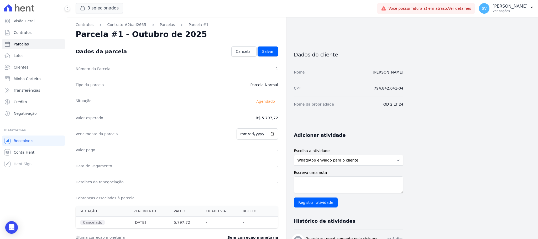
click at [273, 69] on div "Número da Parcela 1" at bounding box center [177, 69] width 203 height 16
click at [276, 69] on div "Número da Parcela 1" at bounding box center [177, 69] width 203 height 16
click at [276, 69] on dd "1" at bounding box center [277, 68] width 2 height 5
click at [245, 138] on input "2025-10-20" at bounding box center [258, 133] width 42 height 11
click at [282, 118] on div "Contratos Contrato #2bad2665 Parcelas Parcela #1 Parcela #1 - Outubro de 2025 C…" at bounding box center [176, 186] width 219 height 338
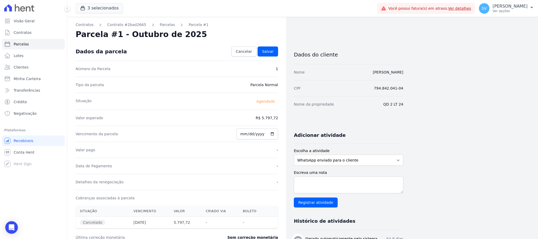
click at [236, 66] on div "Número da Parcela 1" at bounding box center [177, 69] width 203 height 16
drag, startPoint x: 108, startPoint y: 71, endPoint x: 103, endPoint y: 70, distance: 4.7
click at [103, 70] on div "Número da Parcela 1" at bounding box center [177, 69] width 203 height 16
click at [104, 70] on dt "Número da Parcela" at bounding box center [93, 68] width 35 height 5
click at [282, 68] on div "Contratos Contrato #2bad2665 Parcelas Parcela #1 Parcela #1 - Outubro de 2025 C…" at bounding box center [176, 186] width 219 height 338
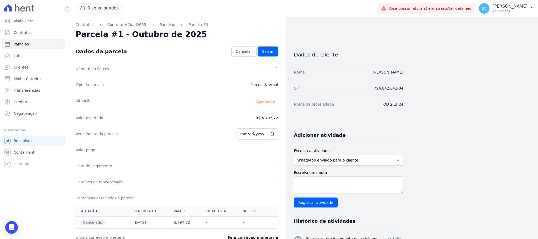
click at [277, 69] on div "Contratos Contrato #2bad2665 Parcelas Parcela #1 Parcela #1 - Outubro de 2025 C…" at bounding box center [176, 186] width 219 height 338
click at [246, 136] on input "2025-10-20" at bounding box center [258, 133] width 42 height 11
click at [270, 121] on div "Valor esperado R$ 5.797,72" at bounding box center [177, 118] width 203 height 16
click at [200, 107] on div "Situação Agendado" at bounding box center [177, 101] width 203 height 17
click at [221, 60] on div "Dados da parcela Cancelar Salvar" at bounding box center [177, 51] width 203 height 18
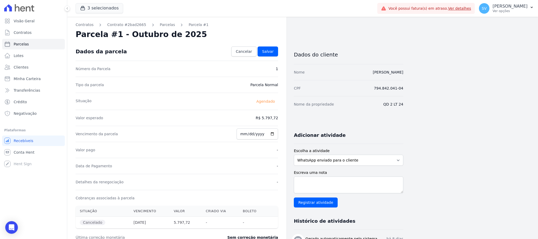
click at [265, 70] on div "Número da Parcela 1" at bounding box center [177, 69] width 203 height 16
click at [266, 71] on div "Número da Parcela 1" at bounding box center [177, 69] width 203 height 16
click at [266, 70] on div "Número da Parcela 1" at bounding box center [177, 69] width 203 height 16
drag, startPoint x: 256, startPoint y: 85, endPoint x: 278, endPoint y: 83, distance: 22.7
click at [278, 83] on div "Contratos Contrato #2bad2665 Parcelas Parcela #1 Parcela #1 - Outubro de 2025 C…" at bounding box center [176, 186] width 219 height 338
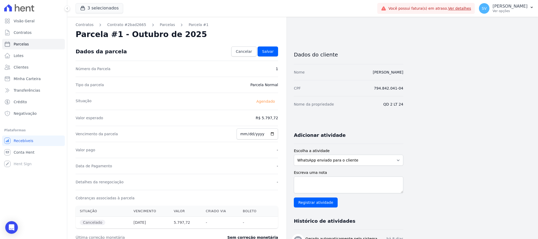
click at [241, 100] on div "Situação Agendado" at bounding box center [177, 101] width 203 height 17
click at [239, 104] on div "Situação Agendado" at bounding box center [177, 101] width 203 height 17
click at [238, 104] on div "Situação Agendado" at bounding box center [177, 101] width 203 height 17
click at [238, 103] on div "Situação Agendado" at bounding box center [177, 101] width 203 height 17
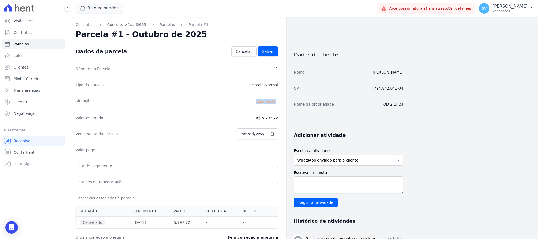
click at [237, 105] on div "Situação Agendado" at bounding box center [177, 101] width 203 height 17
click at [236, 110] on div "Situação Agendado" at bounding box center [177, 101] width 203 height 17
drag, startPoint x: 228, startPoint y: 120, endPoint x: 227, endPoint y: 123, distance: 3.1
click at [227, 122] on div "Valor esperado R$ 5.797,72" at bounding box center [177, 118] width 203 height 16
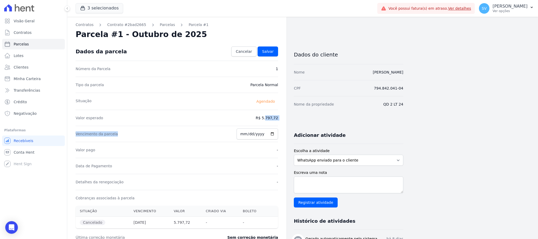
click at [224, 127] on dl "Número da Parcela 1 Tipo da parcela Parcela Normal Situação Agendado Valor espe…" at bounding box center [177, 145] width 203 height 168
drag, startPoint x: 210, startPoint y: 154, endPoint x: 208, endPoint y: 157, distance: 3.3
click at [208, 154] on div "Valor pago -" at bounding box center [177, 150] width 203 height 16
click at [10, 226] on icon "Open Intercom Messenger" at bounding box center [11, 227] width 6 height 7
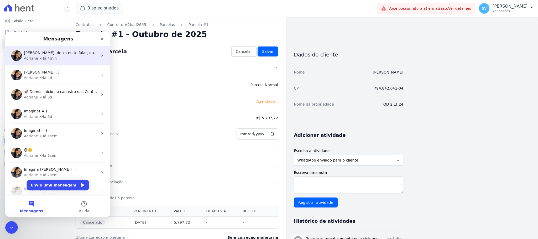
drag, startPoint x: 47, startPoint y: 62, endPoint x: 48, endPoint y: 59, distance: 3.2
click at [47, 60] on div "Adriana, deixa eu te falar, eu não consegui ir lá em alterar para dividir o bal…" at bounding box center [57, 55] width 105 height 19
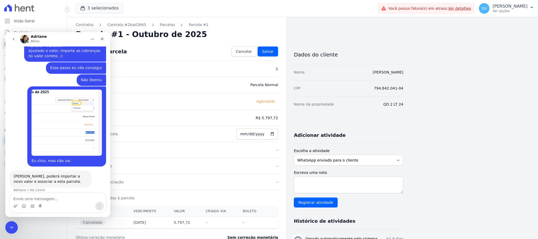
scroll to position [616, 0]
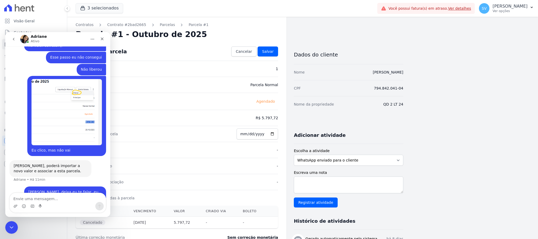
click at [44, 200] on textarea "Envie uma mensagem..." at bounding box center [58, 197] width 96 height 9
type textarea "v"
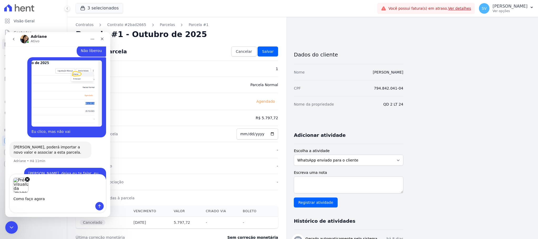
type textarea "Como faço agora?"
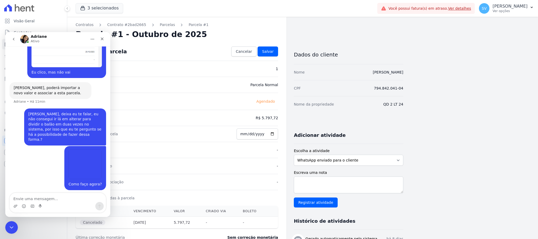
scroll to position [693, 0]
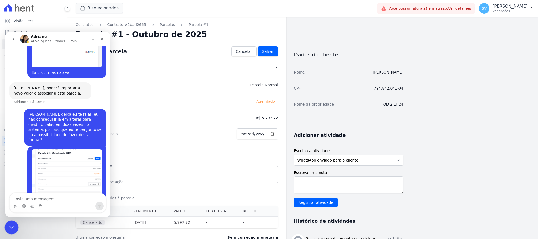
drag, startPoint x: 12, startPoint y: 224, endPoint x: 11, endPoint y: 221, distance: 2.8
click at [11, 222] on div "Encerramento do Messenger da Intercom" at bounding box center [10, 226] width 13 height 13
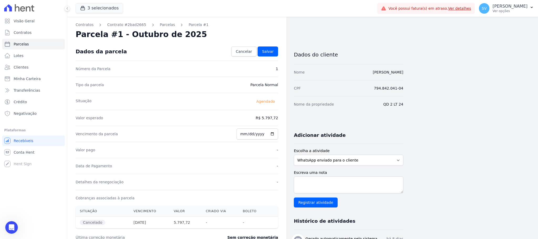
scroll to position [694, 0]
click at [267, 68] on div "Número da Parcela 1" at bounding box center [177, 69] width 203 height 16
drag, startPoint x: 270, startPoint y: 68, endPoint x: 284, endPoint y: 67, distance: 13.9
click at [284, 68] on div "Contratos Contrato #2bad2665 Parcelas Parcela #1 Parcela #1 - Outubro de 2025 C…" at bounding box center [176, 186] width 219 height 338
click at [245, 137] on input "2025-10-20" at bounding box center [258, 133] width 42 height 11
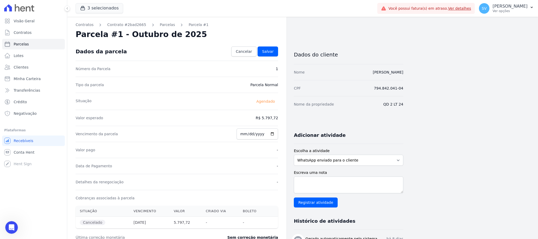
click at [242, 111] on dl "Número da Parcela 1 Tipo da parcela Parcela Normal Situação Agendado Valor espe…" at bounding box center [177, 145] width 203 height 168
click at [258, 121] on div "Valor esperado R$ 5.797,72" at bounding box center [177, 118] width 203 height 16
click at [262, 120] on dd "R$ 5.797,72" at bounding box center [267, 117] width 22 height 5
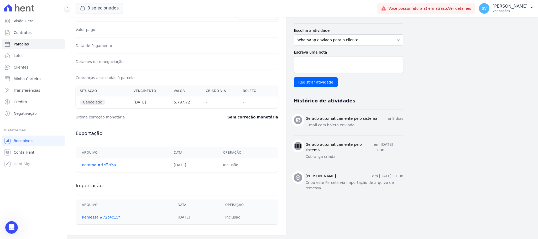
scroll to position [0, 0]
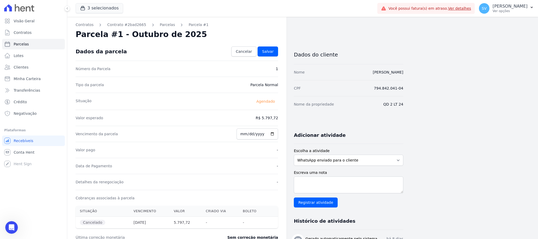
click at [206, 69] on div "Número da Parcela 1" at bounding box center [177, 69] width 203 height 16
click at [242, 51] on span "Cancelar" at bounding box center [244, 51] width 16 height 5
click at [279, 54] on div "Contratos Contrato #2bad2665 Parcelas Parcela #1 Parcela #1 - Outubro de 2025 D…" at bounding box center [176, 186] width 219 height 339
click at [276, 51] on icon "button" at bounding box center [275, 51] width 5 height 5
click at [248, 67] on link "Antecipar" at bounding box center [253, 67] width 46 height 9
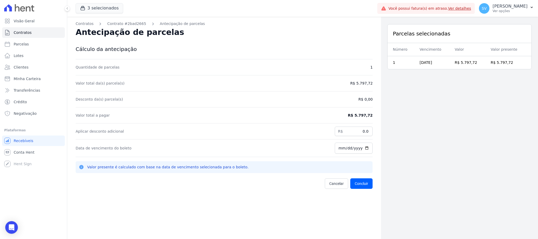
click at [343, 65] on div "Quantidade de parcelas 1" at bounding box center [224, 67] width 297 height 16
click at [357, 69] on div "Quantidade de parcelas 1" at bounding box center [224, 67] width 297 height 16
click at [356, 80] on div "Valor total da(s) parcela(s) R$ 5.797,72" at bounding box center [224, 83] width 297 height 16
click at [363, 102] on div "Desconto da(s) parcela(s) R$ 0,00" at bounding box center [224, 99] width 297 height 16
click at [355, 116] on dd "R$ 5.797,72" at bounding box center [360, 115] width 25 height 5
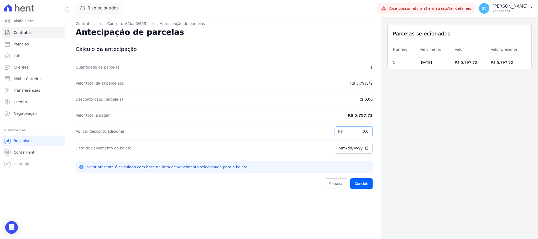
click at [344, 131] on input "0.0" at bounding box center [354, 131] width 38 height 9
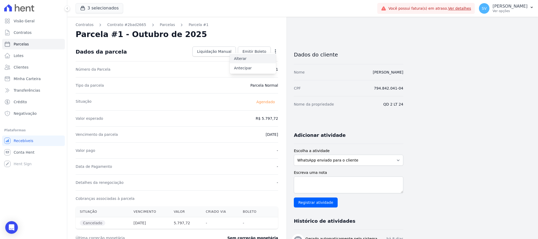
click at [248, 57] on link "Alterar" at bounding box center [253, 58] width 46 height 9
click at [501, 6] on p "[PERSON_NAME]" at bounding box center [510, 6] width 35 height 5
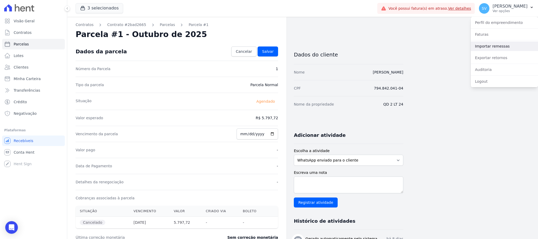
click at [488, 47] on link "Importar remessas" at bounding box center [504, 46] width 67 height 9
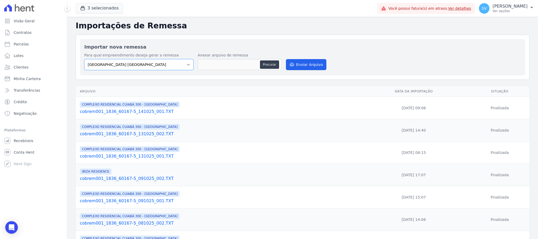
click at [158, 64] on select "BAHAMAS EAST VILLAGE COMPLEXO RESIDENCIAL CUIABÁ 300 - JOÃO DE BARRO IBIZA RESI…" at bounding box center [138, 64] width 109 height 11
click at [270, 64] on button "Procurar" at bounding box center [269, 64] width 19 height 8
type input "cobrem001_1836_60167-5_141025_004.TXT"
click at [314, 66] on button "Enviar Arquivo" at bounding box center [306, 64] width 40 height 11
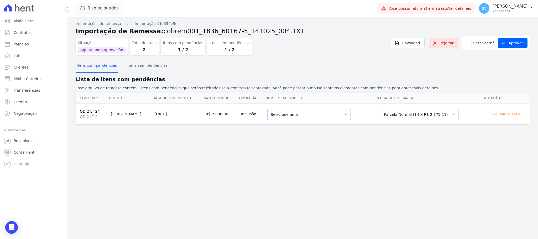
click at [334, 117] on select "Selecione uma 2 - 10/06/2025 - R$ 2.106,41 - Agendado 7 - 10/11/2025 - R$ 2.175…" at bounding box center [309, 114] width 84 height 11
drag, startPoint x: 334, startPoint y: 117, endPoint x: 338, endPoint y: 114, distance: 4.2
click at [334, 117] on select "Selecione uma 2 - 10/06/2025 - R$ 2.106,41 - Agendado 7 - 10/11/2025 - R$ 2.175…" at bounding box center [309, 114] width 84 height 11
click at [447, 115] on select "Selecione uma Nova Parcela Avulsa Parcela Avulsa Existente Parcela Normal (14 X…" at bounding box center [420, 114] width 78 height 11
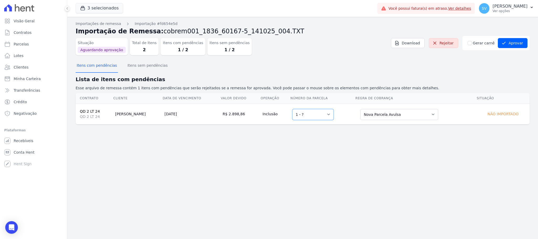
click at [317, 117] on select "Selecione uma 1 - ?" at bounding box center [313, 114] width 42 height 11
click at [318, 117] on select "Selecione uma 1 - ?" at bounding box center [313, 114] width 42 height 11
click at [390, 114] on select "Selecione uma Nova Parcela Avulsa Parcela Avulsa Existente Parcela Normal (14 X…" at bounding box center [399, 114] width 78 height 11
click at [316, 145] on div "Importações de remessa Importação #fd654e5d Importação de Remessa: cobrem001_18…" at bounding box center [302, 128] width 471 height 222
click at [84, 65] on button "Itens com pendências" at bounding box center [97, 66] width 42 height 14
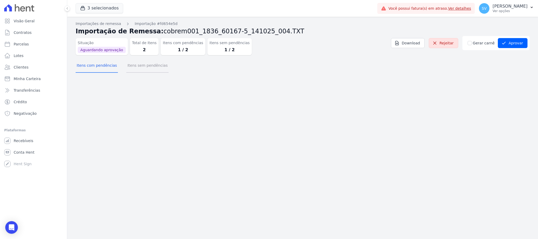
drag, startPoint x: 127, startPoint y: 66, endPoint x: 117, endPoint y: 65, distance: 10.4
click at [126, 66] on button "Itens sem pendências" at bounding box center [147, 66] width 42 height 14
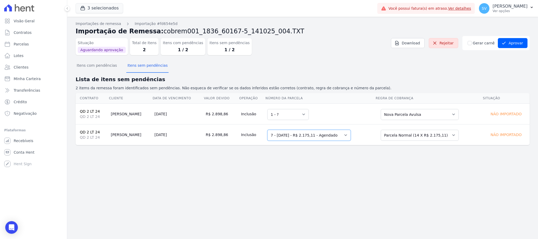
click at [336, 133] on select "Selecione uma 2 - 10/06/2025 - R$ 2.106,41 - Agendado 7 - 10/11/2025 - R$ 2.175…" at bounding box center [309, 135] width 84 height 11
click at [339, 134] on select "Selecione uma 2 - 10/06/2025 - R$ 2.106,41 - Agendado 7 - 10/11/2025 - R$ 2.175…" at bounding box center [309, 135] width 84 height 11
click at [447, 137] on select "Selecione uma Nova Parcela Avulsa Parcela Avulsa Existente Parcela Normal (14 X…" at bounding box center [420, 135] width 78 height 11
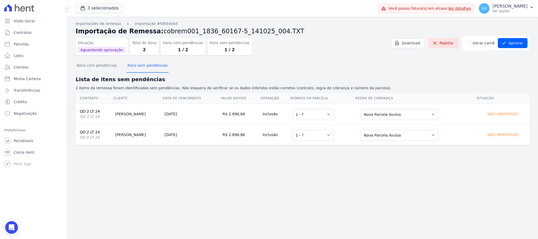
click at [337, 167] on div "Importações de remessa Importação #fd654e5d Importação de Remessa: cobrem001_18…" at bounding box center [302, 128] width 471 height 222
click at [93, 67] on button "Itens com pendências" at bounding box center [97, 66] width 42 height 14
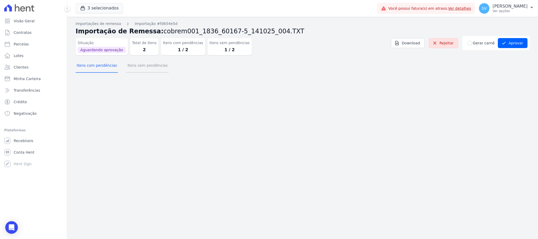
click at [129, 66] on button "Itens sem pendências" at bounding box center [147, 66] width 42 height 14
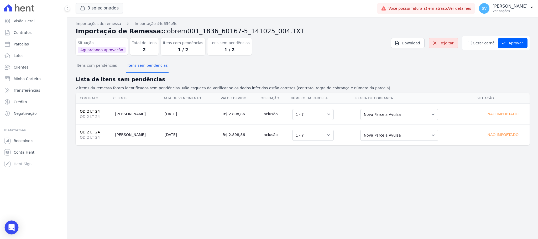
click at [7, 221] on body "Visão Geral Contratos Parcelas Lotes Clientes Minha Carteira Transferências Cré…" at bounding box center [269, 119] width 538 height 239
click at [10, 226] on icon "Open Intercom Messenger" at bounding box center [11, 227] width 6 height 7
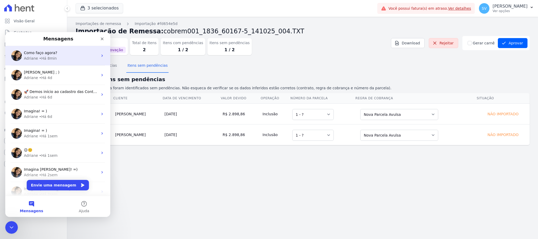
click at [55, 56] on div "Adriane • Há 8min" at bounding box center [61, 59] width 74 height 6
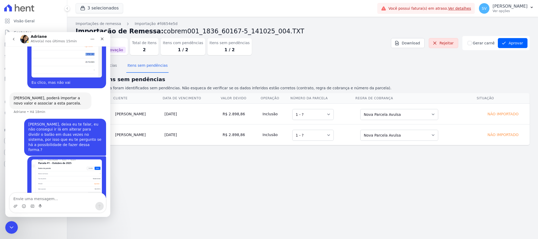
scroll to position [694, 0]
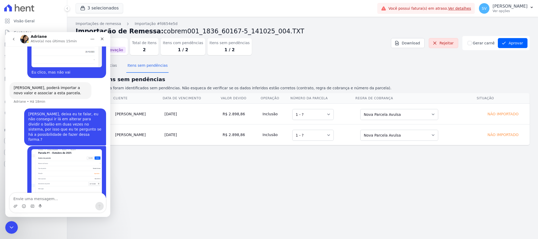
click at [50, 198] on textarea "Envie uma mensagem..." at bounding box center [58, 197] width 96 height 9
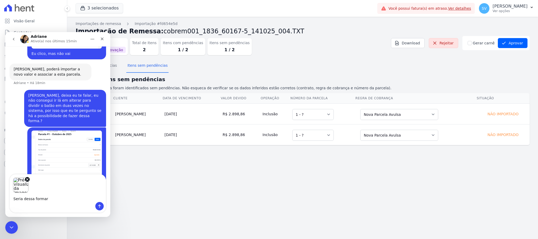
type textarea "Seria dessa formar?"
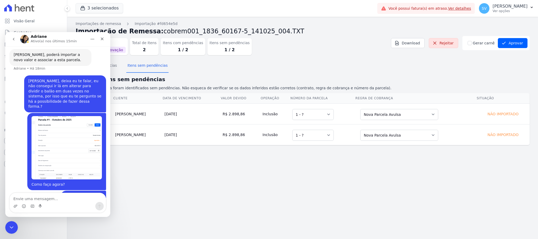
scroll to position [727, 0]
click at [11, 224] on icon "Encerramento do Messenger da Intercom" at bounding box center [11, 227] width 6 height 6
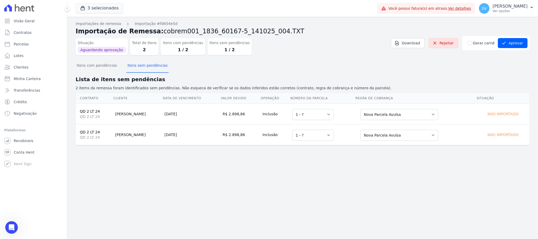
scroll to position [727, 0]
click at [11, 225] on icon "Abertura do Messenger da Intercom" at bounding box center [11, 226] width 9 height 9
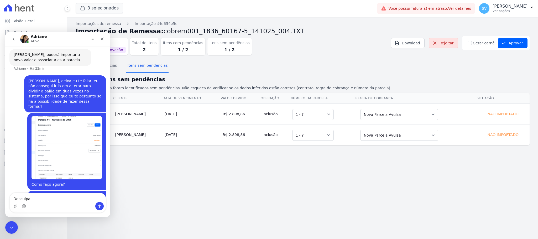
scroll to position [747, 0]
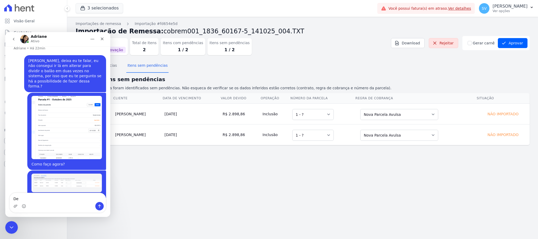
type textarea "D"
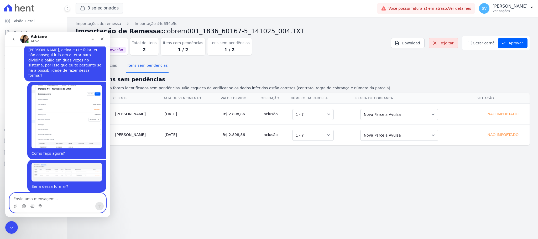
scroll to position [773, 0]
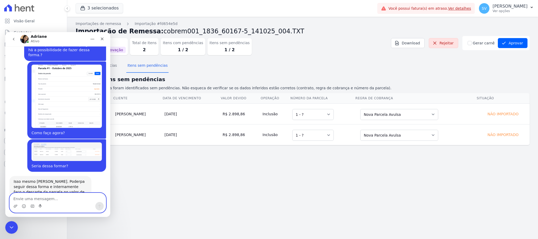
click at [43, 194] on textarea "Envie uma mensagem..." at bounding box center [58, 197] width 96 height 9
type textarea "Muito obrigada"
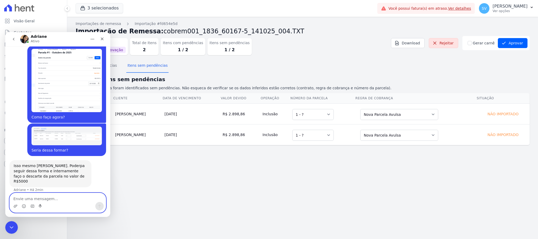
scroll to position [788, 0]
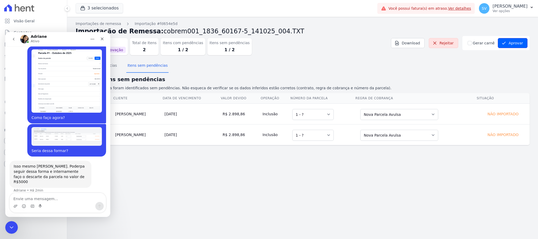
click at [515, 43] on button "Aprovar" at bounding box center [513, 43] width 30 height 10
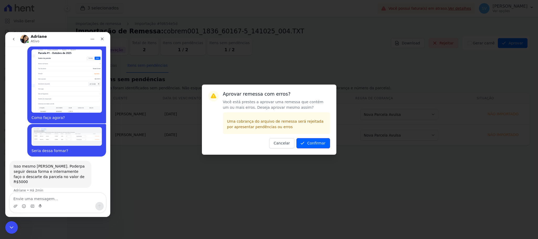
click at [318, 144] on button "Confirmar" at bounding box center [314, 143] width 34 height 10
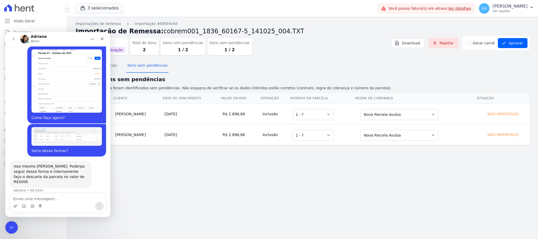
scroll to position [768, 0]
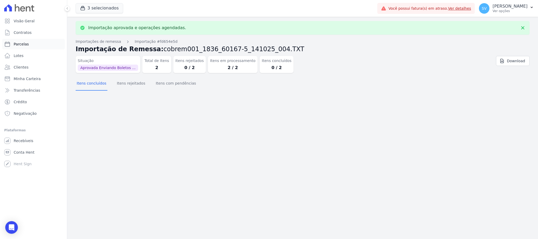
click at [22, 44] on span "Parcelas" at bounding box center [21, 44] width 15 height 5
select select
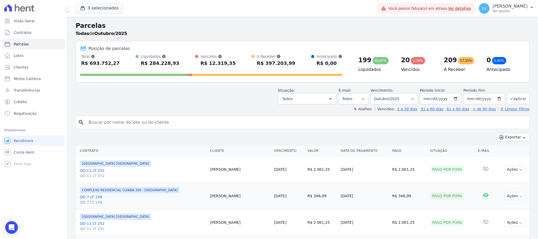
click at [142, 126] on input "search" at bounding box center [306, 122] width 442 height 11
type input "[PERSON_NAME]"
select select
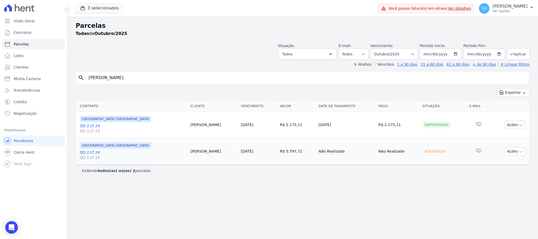
click at [158, 77] on input "[PERSON_NAME]" at bounding box center [306, 77] width 442 height 11
select select
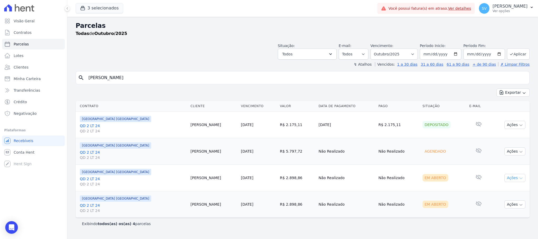
click at [514, 179] on button "Ações" at bounding box center [515, 178] width 21 height 8
click at [500, 192] on link "Ver boleto" at bounding box center [513, 190] width 50 height 10
click at [266, 229] on div "Exibindo todos(as) os(as) 4 parcelas" at bounding box center [303, 224] width 454 height 12
click at [516, 204] on button "Ações" at bounding box center [515, 204] width 21 height 8
click at [496, 216] on link "Ver boleto" at bounding box center [513, 217] width 50 height 10
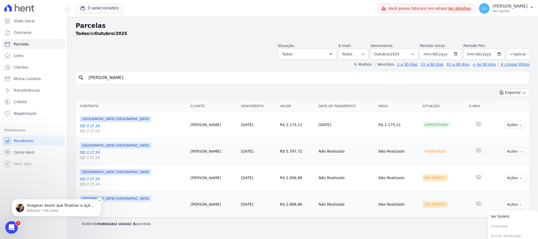
click at [37, 209] on p "Adriane • Há 2min" at bounding box center [61, 210] width 68 height 5
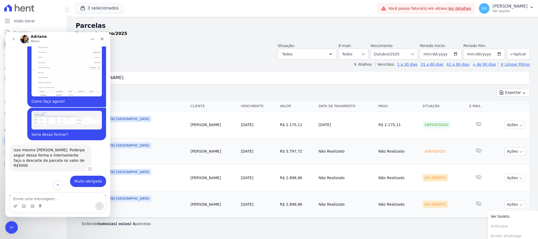
scroll to position [806, 0]
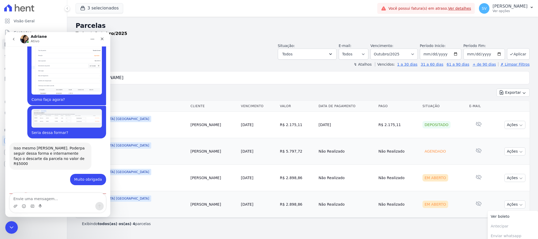
drag, startPoint x: 45, startPoint y: 200, endPoint x: 46, endPoint y: 197, distance: 2.9
click at [45, 199] on textarea "Envie uma mensagem..." at bounding box center [58, 197] width 96 height 9
type textarea "Finalizei."
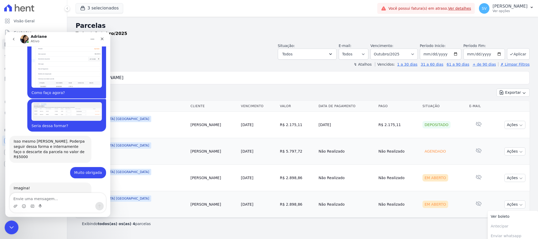
click at [6, 228] on div "Encerramento do Messenger da Intercom" at bounding box center [10, 226] width 13 height 13
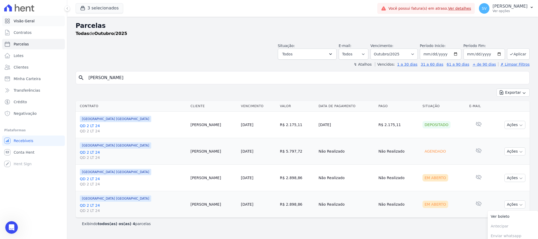
click at [29, 24] on link "Visão Geral" at bounding box center [33, 21] width 63 height 11
